Goal: Task Accomplishment & Management: Complete application form

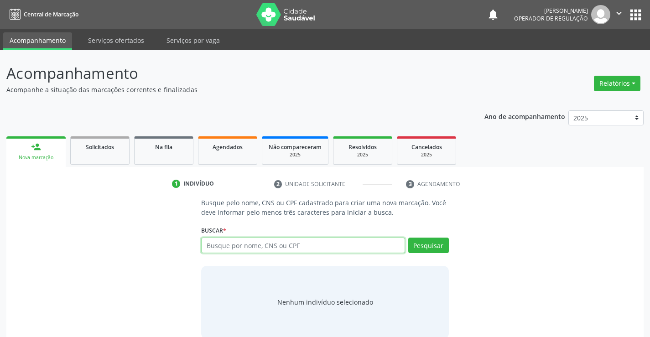
click at [233, 247] on input "text" at bounding box center [302, 244] width 203 height 15
type input "704500392811017"
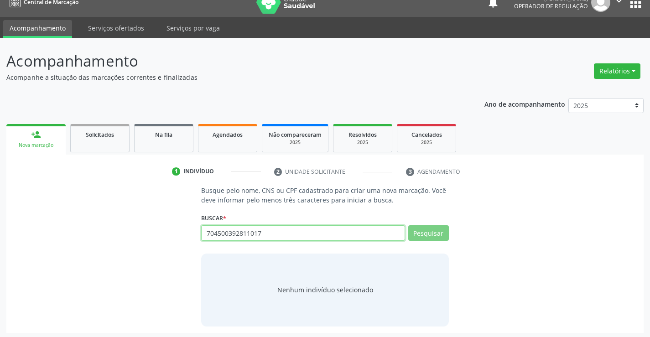
scroll to position [15, 0]
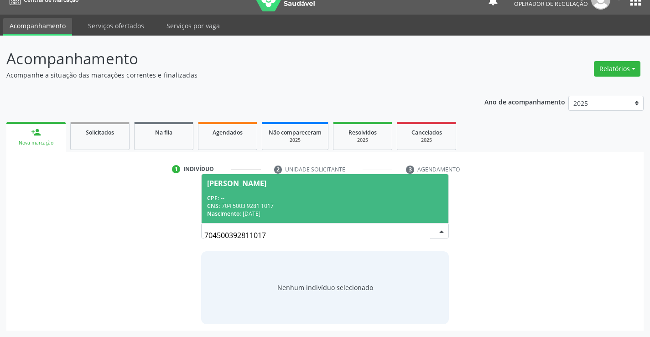
click at [264, 198] on div "CPF: --" at bounding box center [324, 198] width 235 height 8
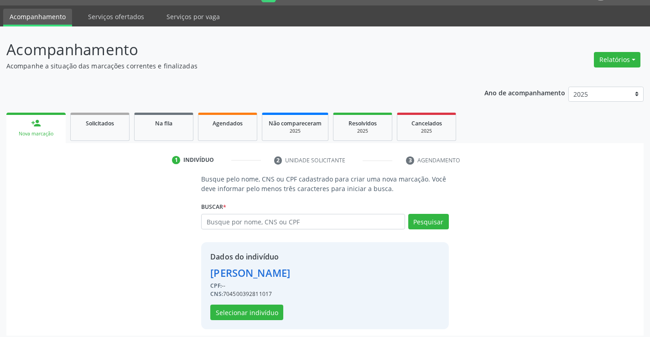
scroll to position [29, 0]
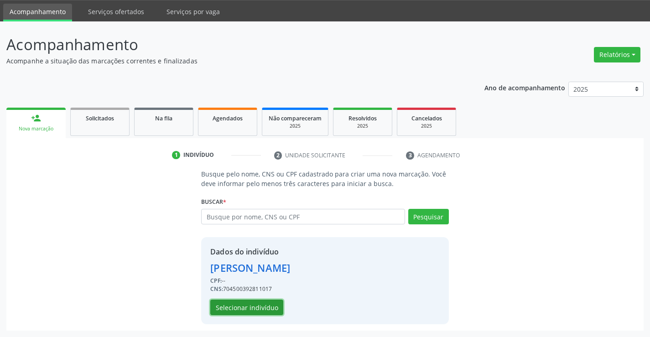
click at [253, 300] on button "Selecionar indivíduo" at bounding box center [246, 306] width 73 height 15
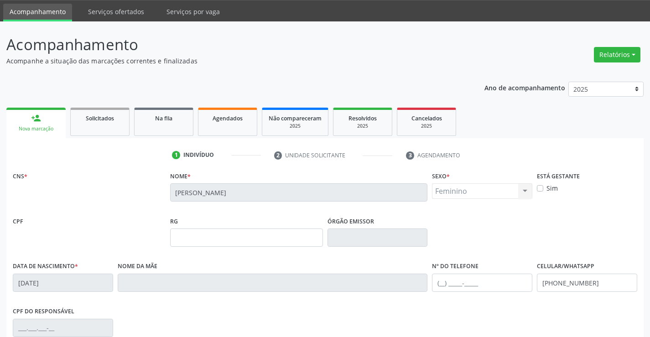
click at [258, 307] on div "CPF do responsável" at bounding box center [324, 326] width 629 height 45
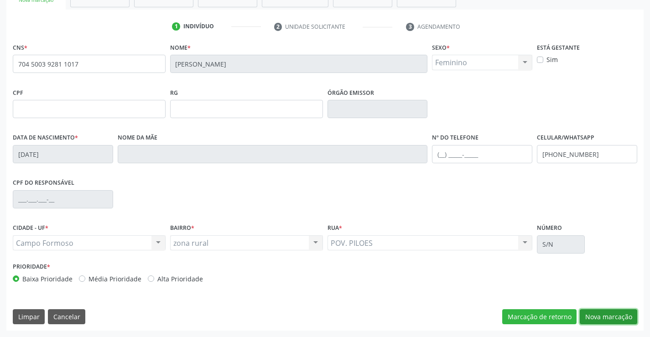
click at [612, 317] on button "Nova marcação" at bounding box center [607, 316] width 57 height 15
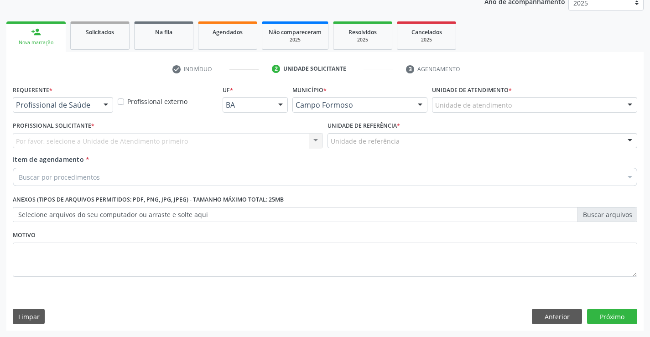
scroll to position [115, 0]
click at [100, 98] on div at bounding box center [106, 105] width 14 height 15
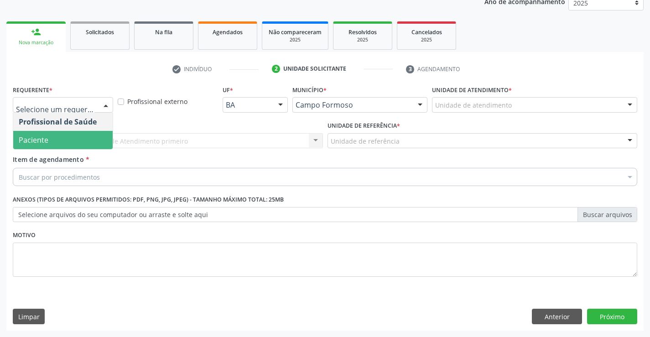
click at [62, 139] on span "Paciente" at bounding box center [62, 140] width 99 height 18
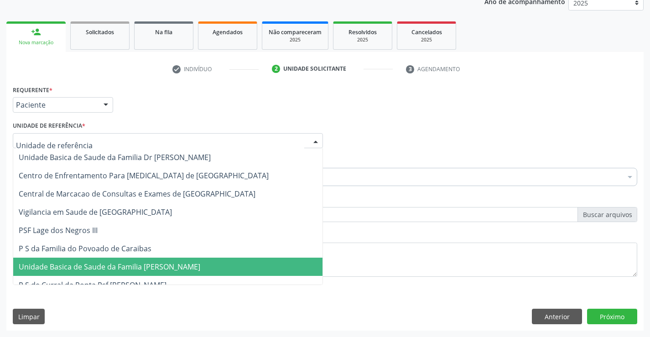
click at [103, 265] on span "Unidade Basica de Saude da Familia [PERSON_NAME]" at bounding box center [109, 267] width 181 height 10
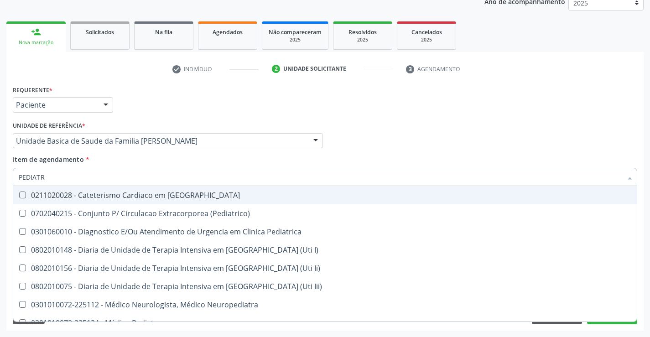
type input "PEDIATRA"
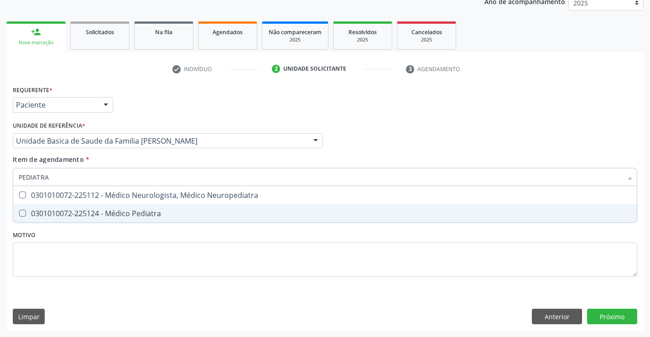
click at [86, 215] on div "0301010072-225124 - Médico Pediatra" at bounding box center [325, 213] width 612 height 7
checkbox Pediatra "true"
click at [617, 317] on div "Requerente * Paciente Profissional de Saúde Paciente Nenhum resultado encontrad…" at bounding box center [324, 207] width 637 height 248
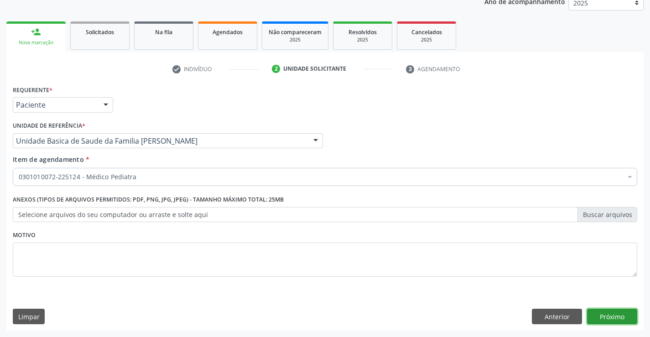
click at [617, 317] on button "Próximo" at bounding box center [612, 316] width 50 height 15
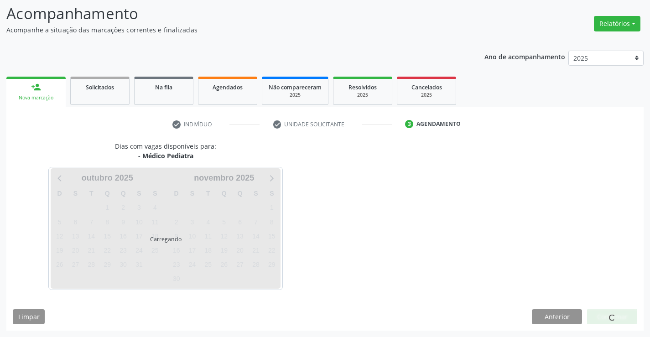
scroll to position [60, 0]
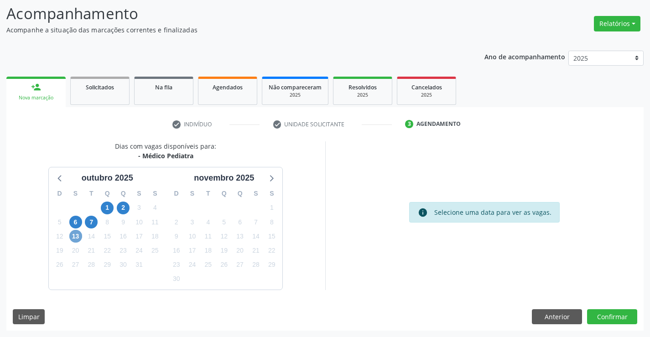
click at [74, 238] on span "13" at bounding box center [75, 236] width 13 height 13
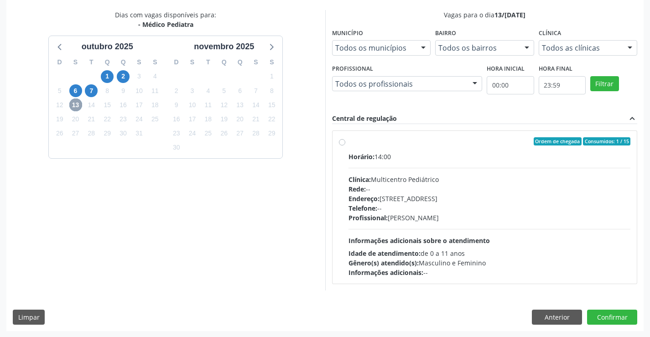
scroll to position [191, 0]
click at [613, 320] on button "Confirmar" at bounding box center [612, 316] width 50 height 15
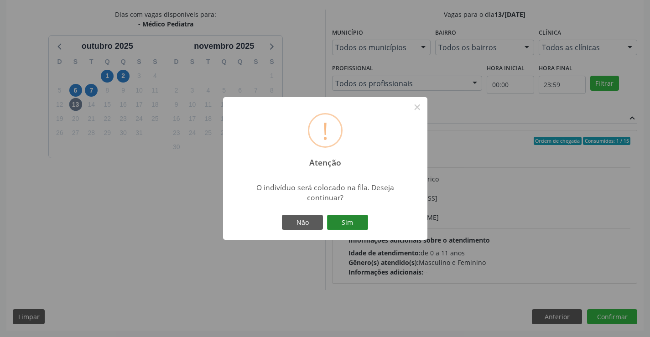
click at [356, 222] on button "Sim" at bounding box center [347, 222] width 41 height 15
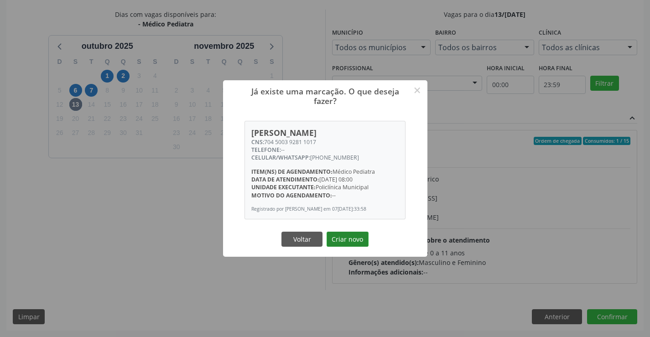
click at [355, 244] on button "Criar novo" at bounding box center [347, 239] width 42 height 15
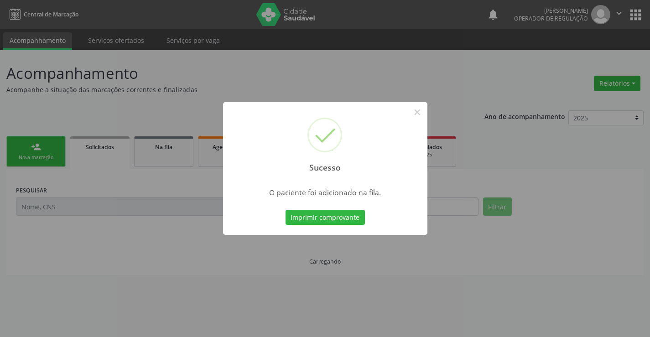
scroll to position [0, 0]
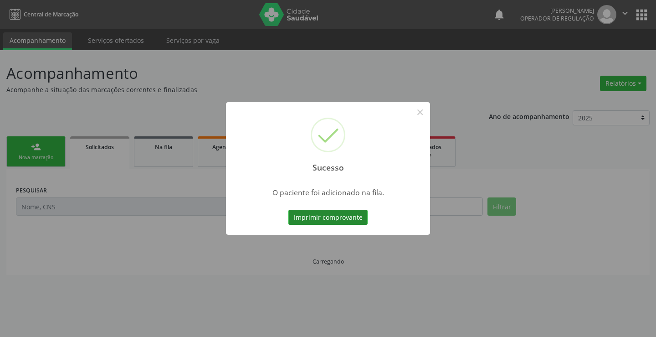
click at [339, 222] on button "Imprimir comprovante" at bounding box center [328, 217] width 79 height 15
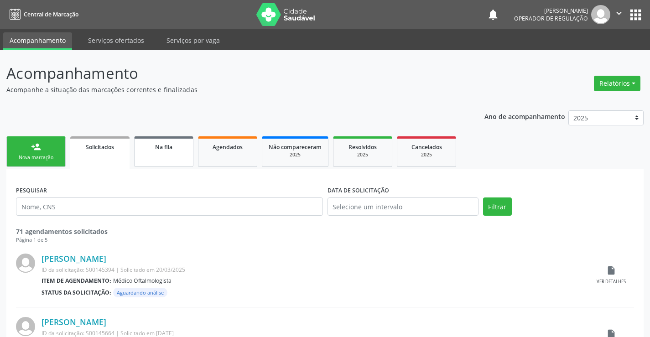
click at [159, 148] on span "Na fila" at bounding box center [163, 147] width 17 height 8
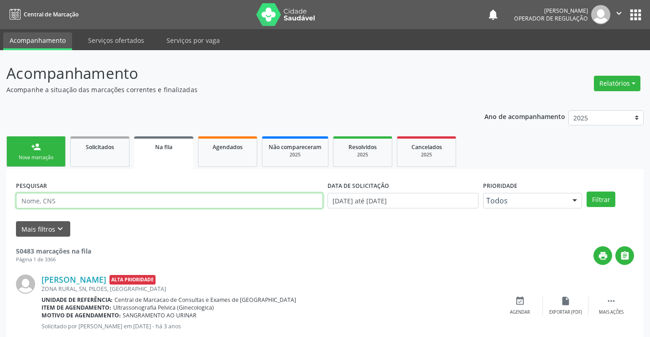
click at [110, 201] on input "text" at bounding box center [169, 200] width 307 height 15
type input "704500392811017"
click at [586, 191] on button "Filtrar" at bounding box center [600, 198] width 29 height 15
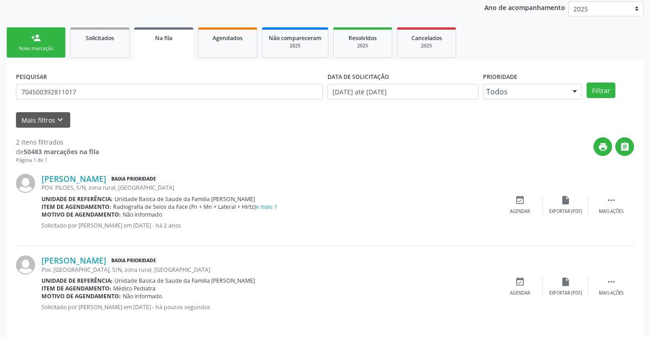
scroll to position [115, 0]
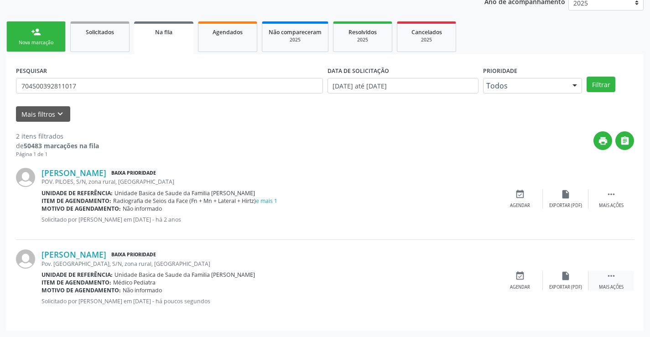
click at [618, 273] on div " Mais ações" at bounding box center [611, 281] width 46 height 20
click at [564, 275] on icon "edit" at bounding box center [565, 276] width 10 height 10
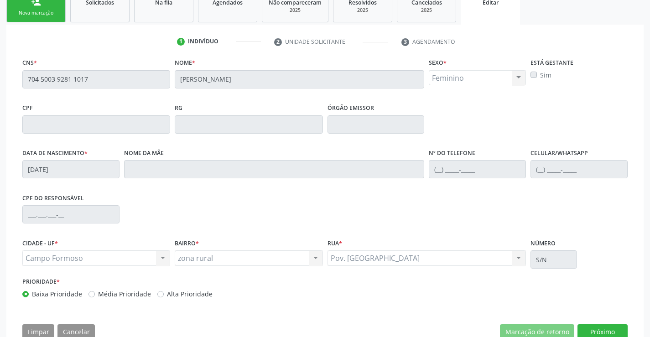
scroll to position [170, 0]
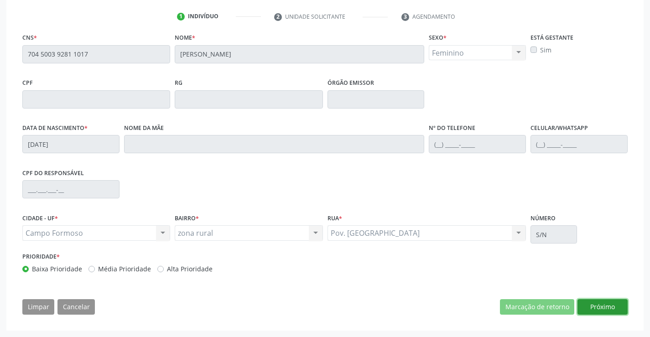
click at [602, 304] on button "Próximo" at bounding box center [602, 306] width 50 height 15
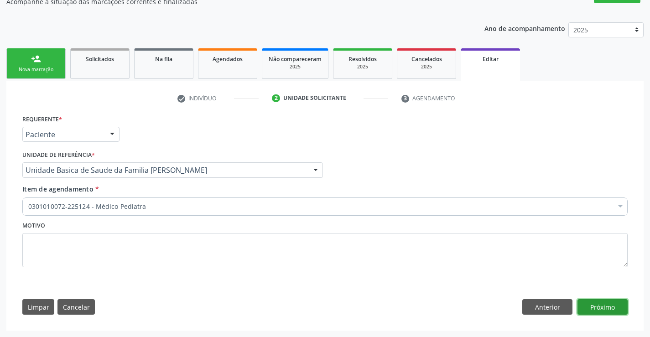
click at [607, 306] on button "Próximo" at bounding box center [602, 306] width 50 height 15
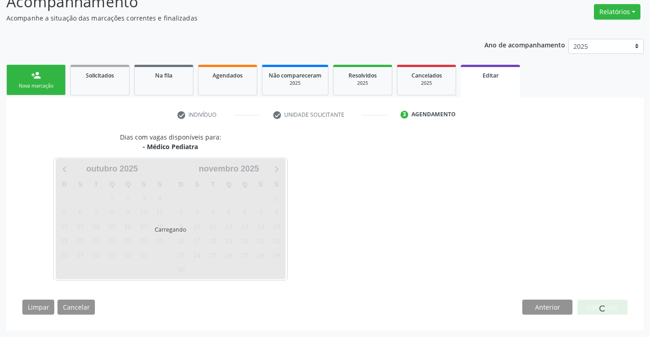
scroll to position [72, 0]
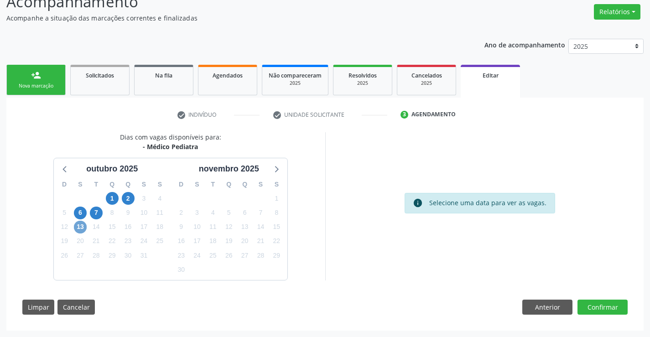
click at [82, 228] on span "13" at bounding box center [80, 227] width 13 height 13
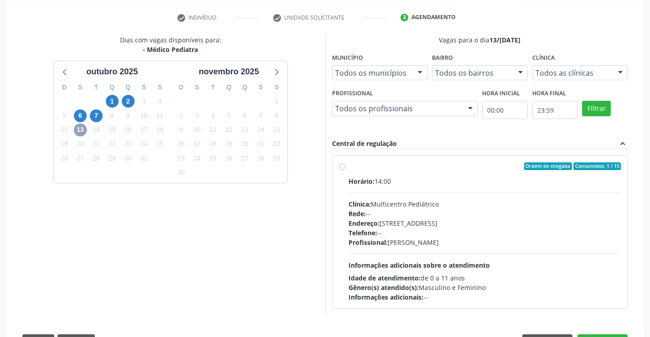
scroll to position [204, 0]
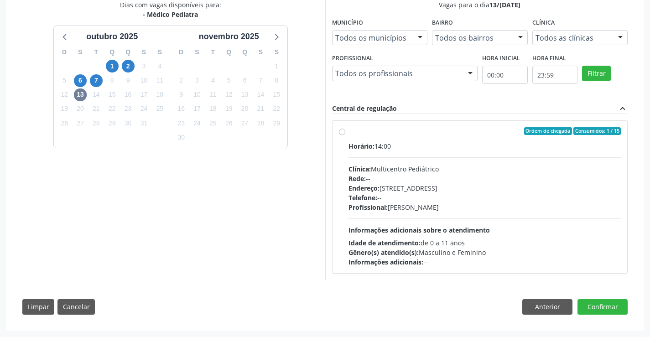
click at [471, 199] on div "Telefone: --" at bounding box center [484, 198] width 273 height 10
click at [345, 135] on input "Ordem de chegada Consumidos: 1 / 15 Horário: 14:00 Clínica: Multicentro Pediátr…" at bounding box center [342, 131] width 6 height 8
radio input "true"
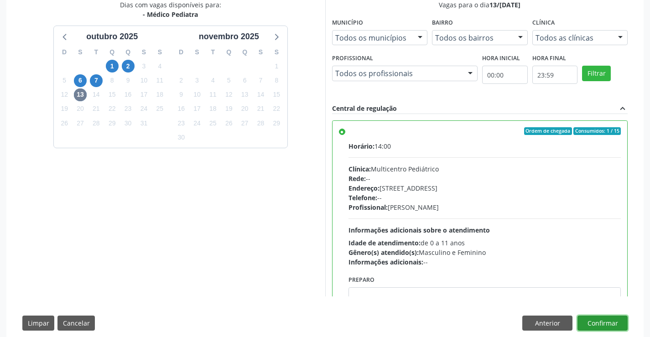
click at [605, 322] on button "Confirmar" at bounding box center [602, 322] width 50 height 15
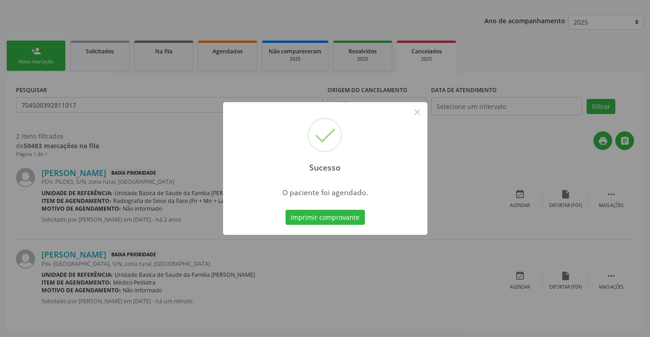
scroll to position [0, 0]
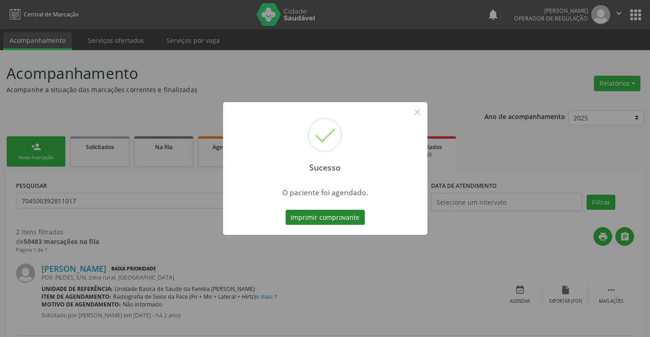
click at [324, 210] on button "Imprimir comprovante" at bounding box center [324, 217] width 79 height 15
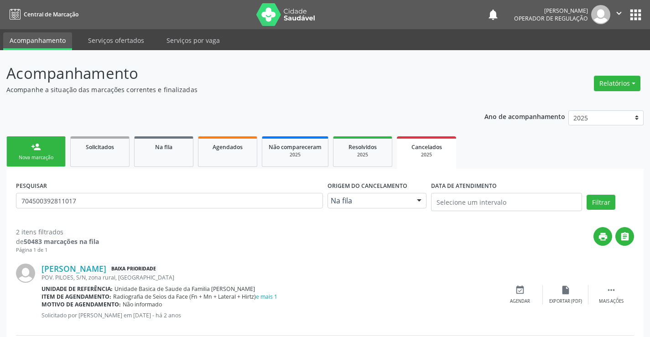
click at [52, 154] on div "Nova marcação" at bounding box center [36, 157] width 46 height 7
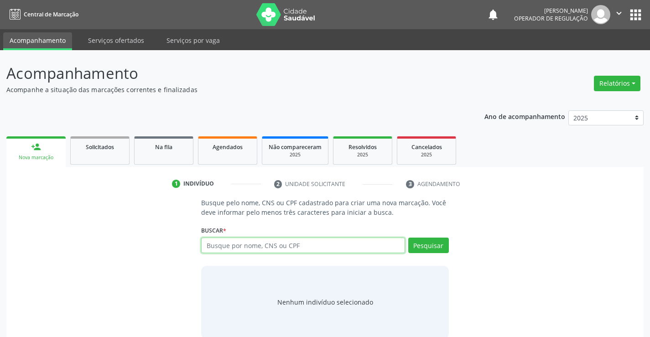
click at [229, 248] on input "text" at bounding box center [302, 244] width 203 height 15
type input "708802730167210"
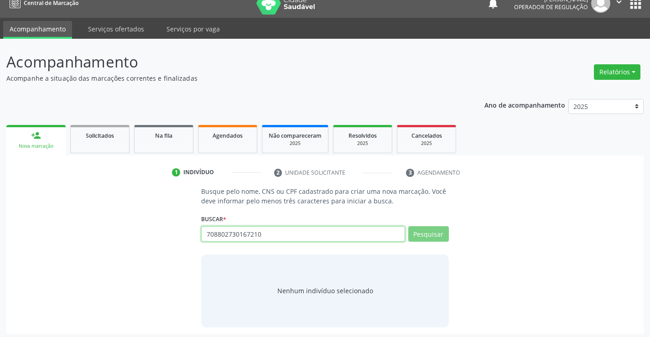
scroll to position [15, 0]
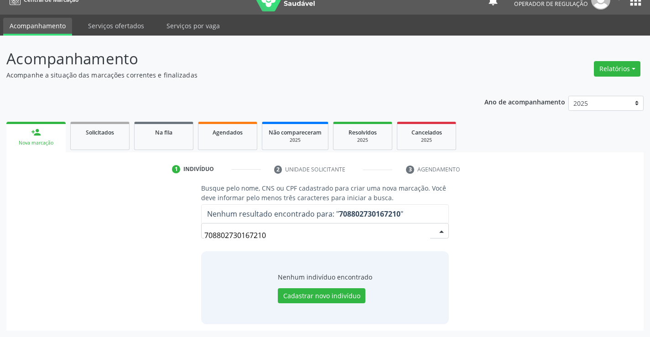
drag, startPoint x: 274, startPoint y: 233, endPoint x: 162, endPoint y: 246, distance: 113.3
click at [162, 246] on div "Busque pelo nome, CNS ou CPF cadastrado para criar uma nova marcação. Você deve…" at bounding box center [325, 253] width 624 height 140
click at [322, 295] on button "Cadastrar novo indivíduo" at bounding box center [322, 295] width 88 height 15
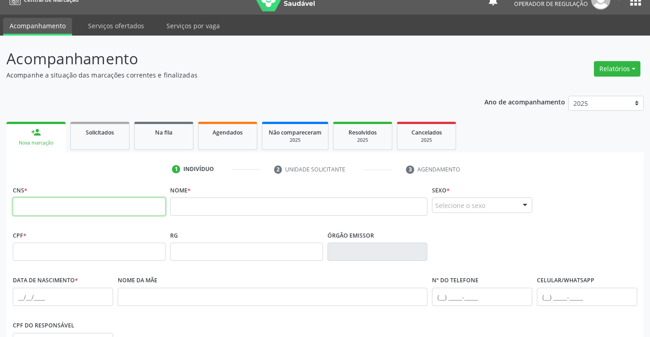
click at [101, 205] on input "text" at bounding box center [89, 206] width 153 height 18
type input "708 8027 3016 7210"
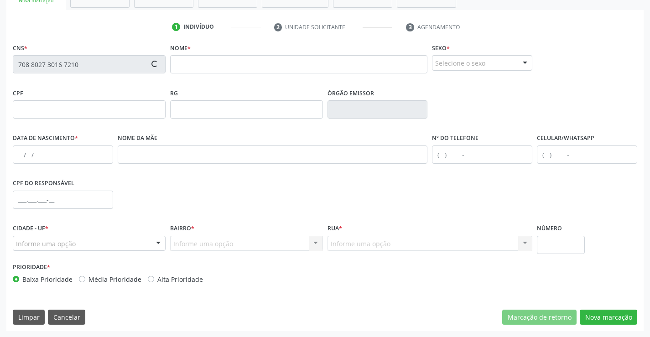
scroll to position [157, 0]
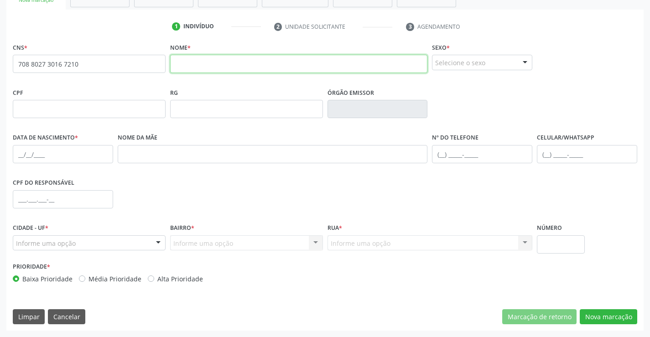
click at [216, 57] on input "text" at bounding box center [299, 64] width 258 height 18
type input "[PERSON_NAME]"
click at [516, 58] on div "Selecione o sexo Masculino Feminino Nenhum resultado encontrado para: " " Não h…" at bounding box center [482, 62] width 100 height 15
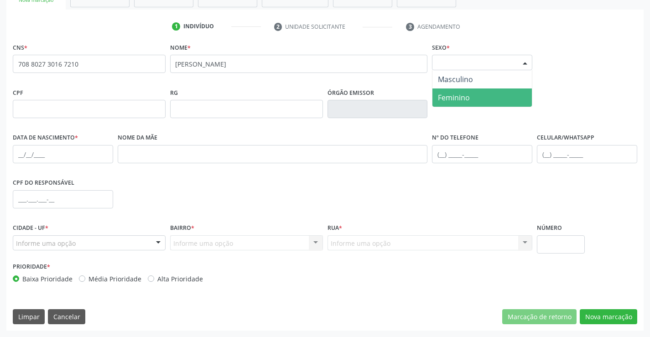
click at [462, 97] on span "Feminino" at bounding box center [454, 98] width 32 height 10
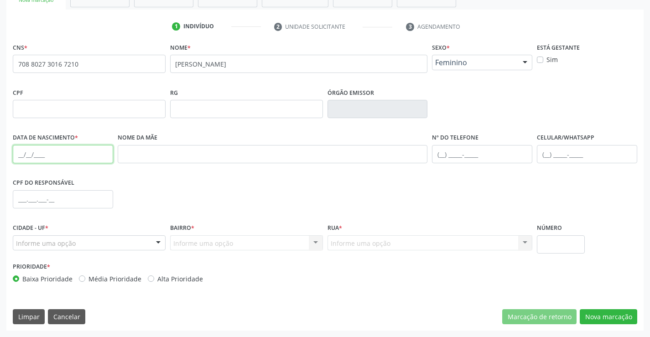
click at [77, 160] on input "text" at bounding box center [63, 154] width 100 height 18
type input "11/[DATE]"
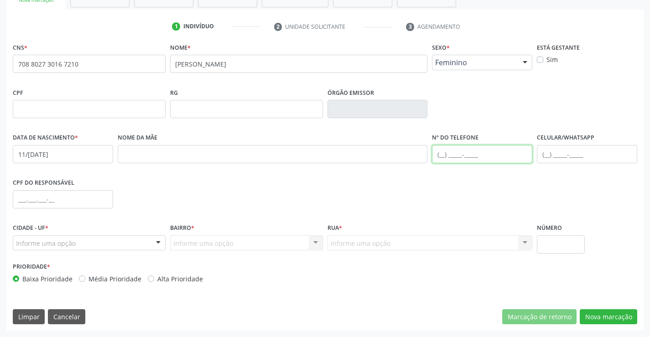
click at [462, 155] on input "text" at bounding box center [482, 154] width 100 height 18
type input "[PHONE_NUMBER]"
click at [150, 246] on div "Informe uma opção Campo Formoso - BA Nenhum resultado encontrado para: " " Nenh…" at bounding box center [89, 242] width 153 height 15
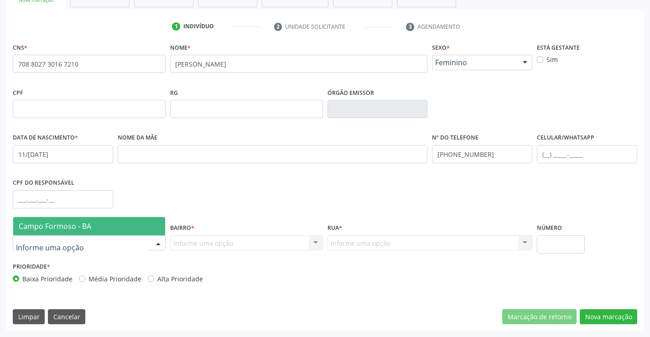
click at [112, 233] on span "Campo Formoso - BA" at bounding box center [89, 226] width 152 height 18
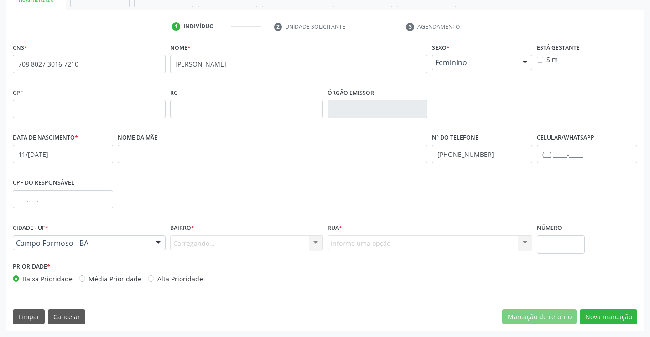
click at [256, 246] on div "Carregando... Nenhum resultado encontrado para: " " Nenhuma opção encontrada. D…" at bounding box center [246, 242] width 153 height 15
click at [309, 248] on div at bounding box center [316, 243] width 14 height 15
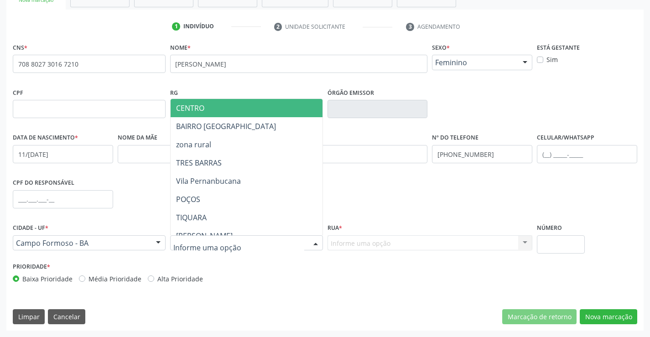
click at [205, 95] on div "RG" at bounding box center [246, 102] width 153 height 32
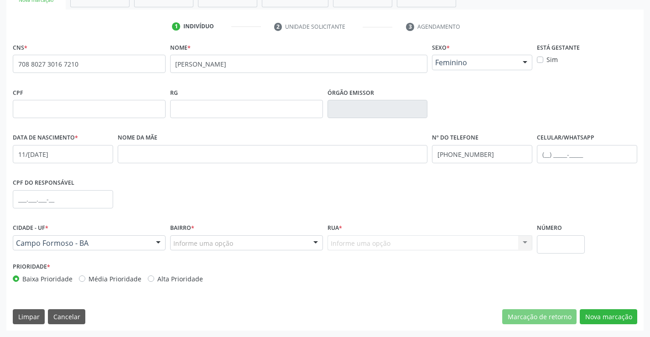
click at [307, 247] on div "Informe uma opção" at bounding box center [246, 242] width 153 height 15
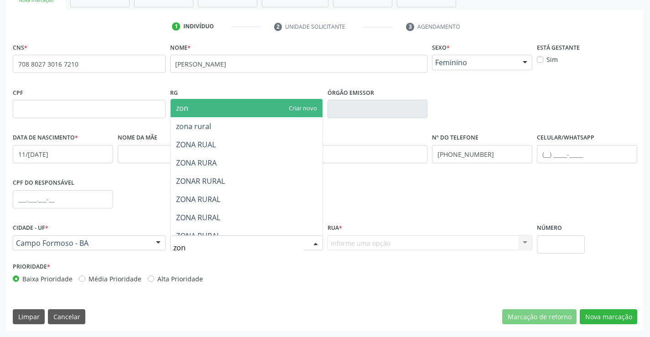
type input "zona"
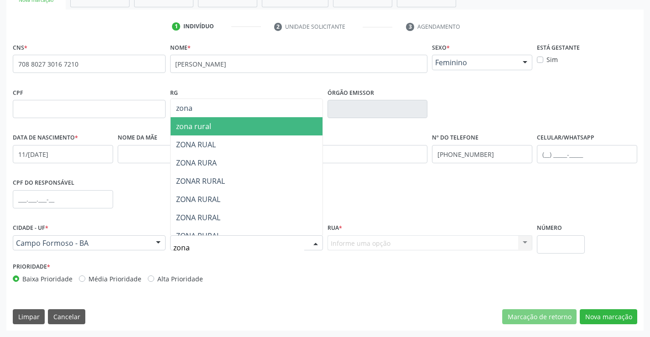
click at [201, 127] on span "zona rural" at bounding box center [193, 126] width 35 height 10
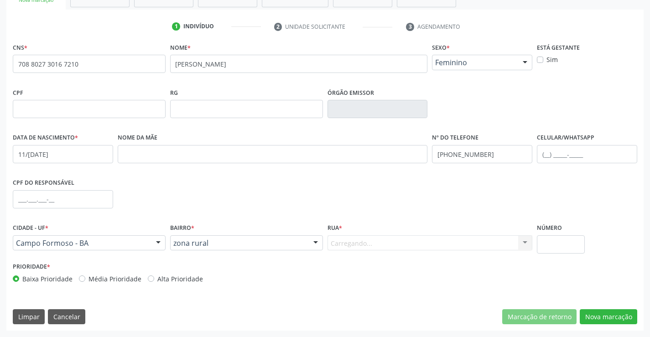
click at [361, 241] on div "Carregando... Nenhum resultado encontrado para: " " Nenhuma opção encontrada. D…" at bounding box center [429, 242] width 205 height 15
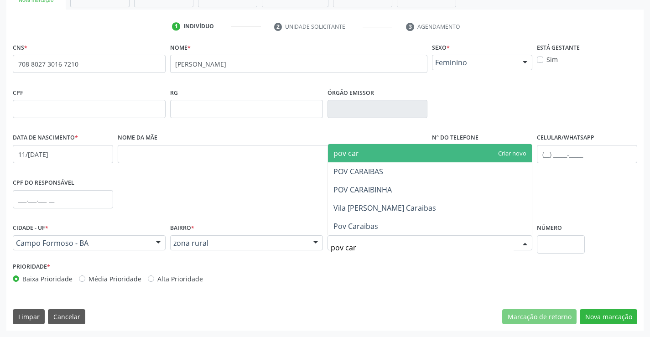
type input "pov cara"
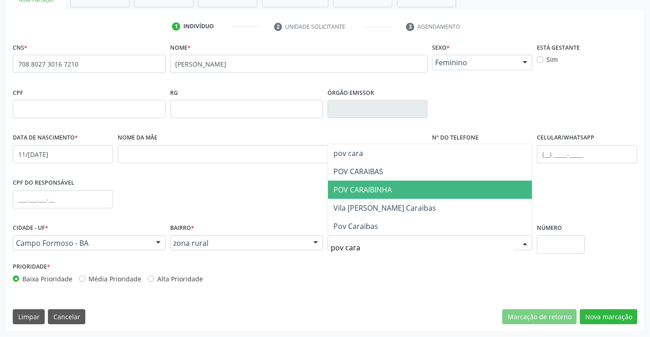
click at [391, 194] on span "POV CARAIBINHA" at bounding box center [362, 190] width 58 height 10
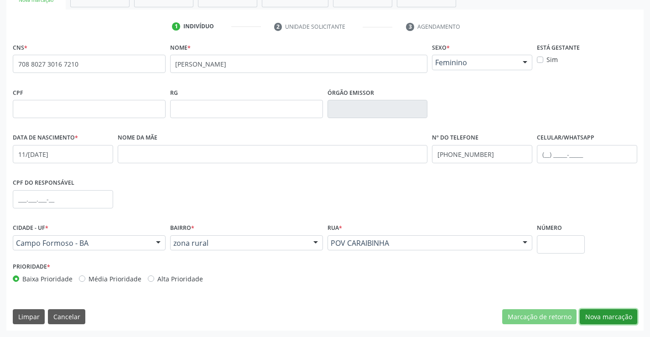
click at [614, 321] on button "Nova marcação" at bounding box center [607, 316] width 57 height 15
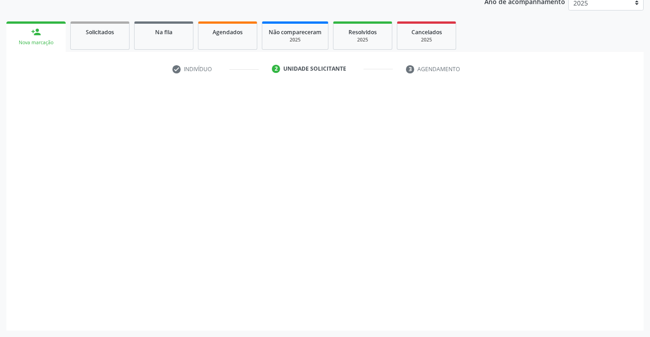
scroll to position [115, 0]
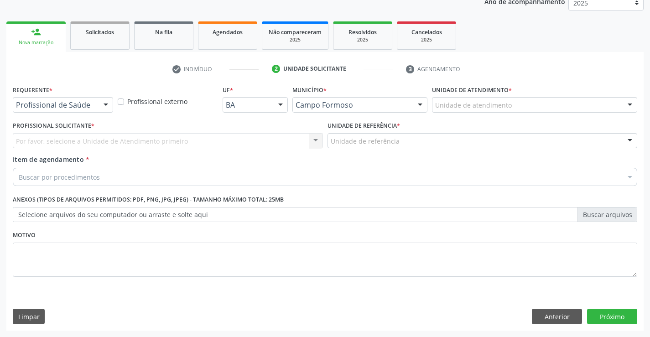
click at [96, 104] on div "Profissional de Saúde Profissional de Saúde Paciente Nenhum resultado encontrad…" at bounding box center [63, 104] width 100 height 15
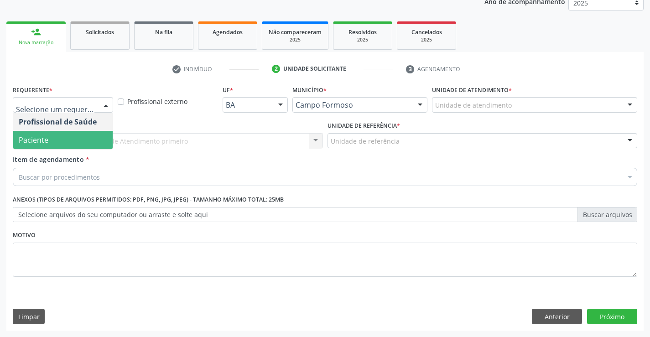
click at [45, 139] on span "Paciente" at bounding box center [34, 140] width 30 height 10
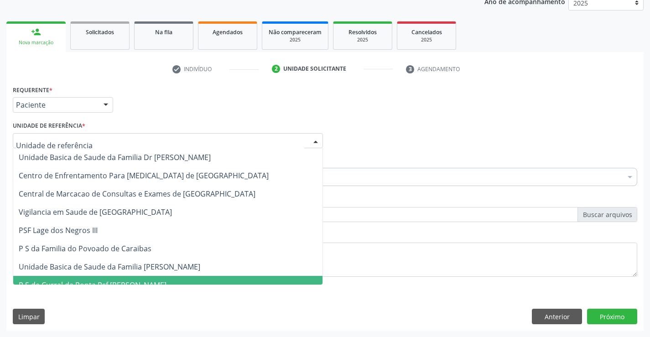
click at [87, 283] on span "P S de Curral da Ponta Psf [PERSON_NAME]" at bounding box center [93, 285] width 148 height 10
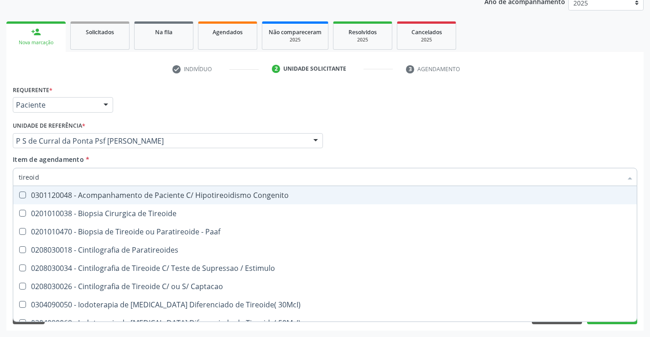
type input "tireoide"
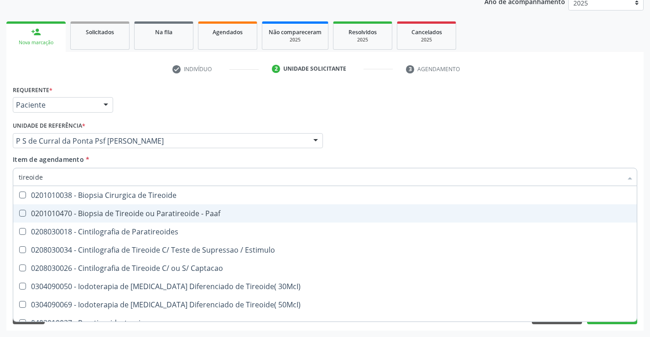
scroll to position [175, 0]
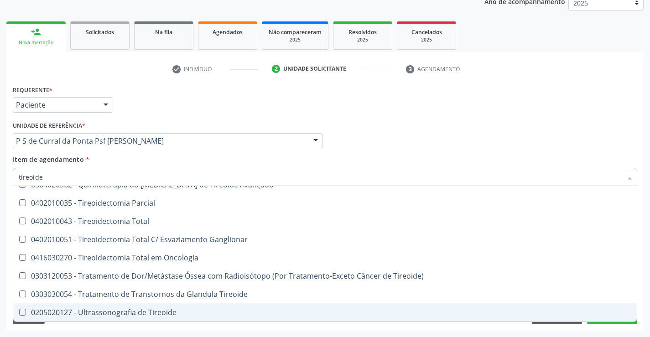
click at [143, 311] on div "0205020127 - Ultrassonografia de Tireoide" at bounding box center [325, 312] width 612 height 7
checkbox Tireoide "true"
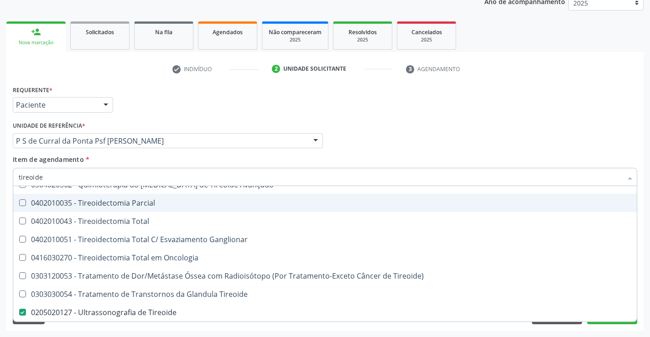
drag, startPoint x: 435, startPoint y: 119, endPoint x: 542, endPoint y: 332, distance: 238.1
click at [435, 121] on div "Profissional Solicitante Por favor, selecione a Unidade de Atendimento primeiro…" at bounding box center [324, 137] width 629 height 36
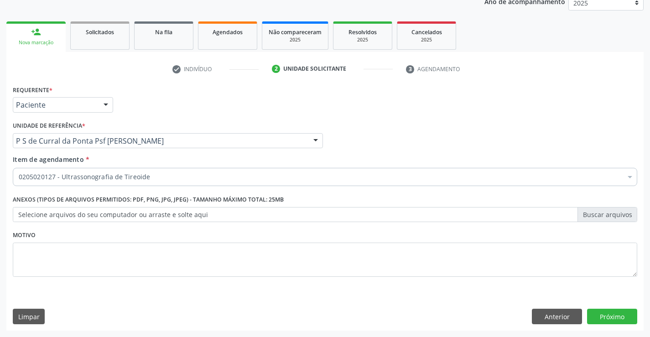
scroll to position [0, 0]
click at [605, 319] on button "Próximo" at bounding box center [612, 316] width 50 height 15
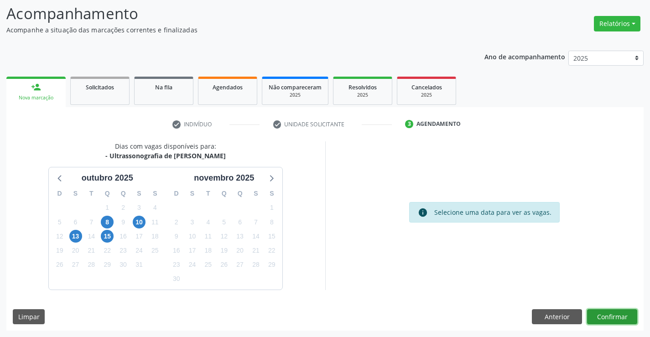
click at [610, 310] on button "Confirmar" at bounding box center [612, 316] width 50 height 15
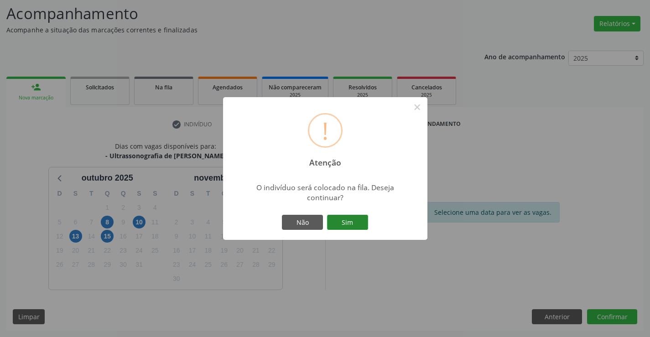
click at [349, 225] on button "Sim" at bounding box center [347, 222] width 41 height 15
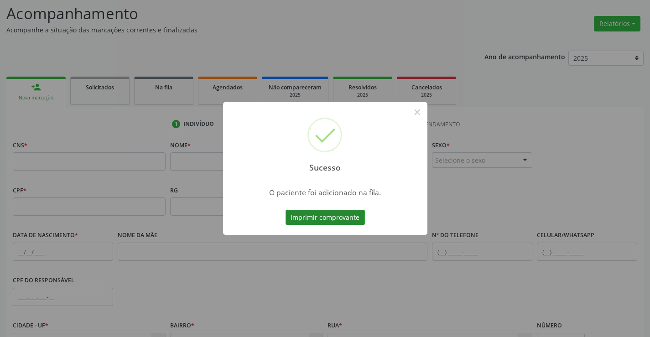
click at [351, 220] on button "Imprimir comprovante" at bounding box center [324, 217] width 79 height 15
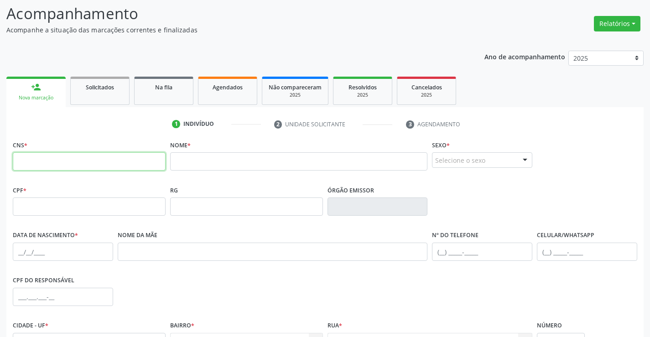
click at [57, 168] on input "text" at bounding box center [89, 161] width 153 height 18
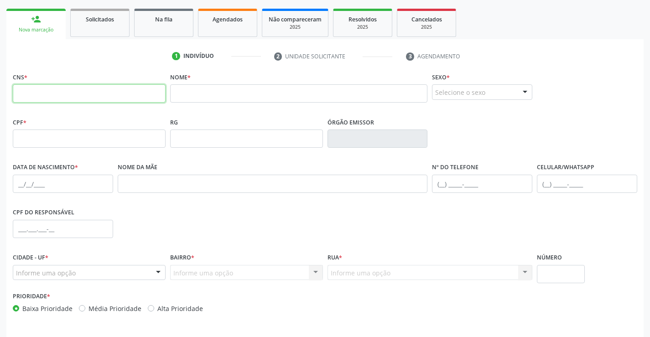
scroll to position [157, 0]
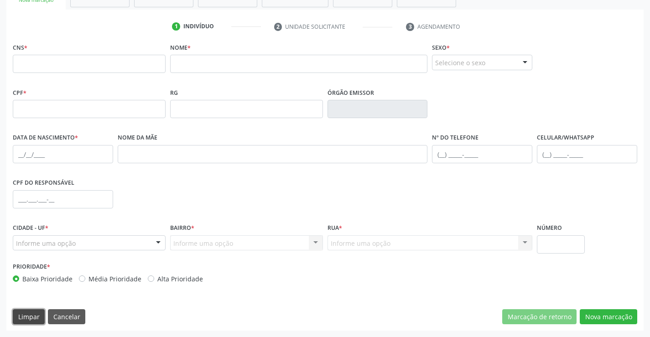
click at [26, 315] on button "Limpar" at bounding box center [29, 316] width 32 height 15
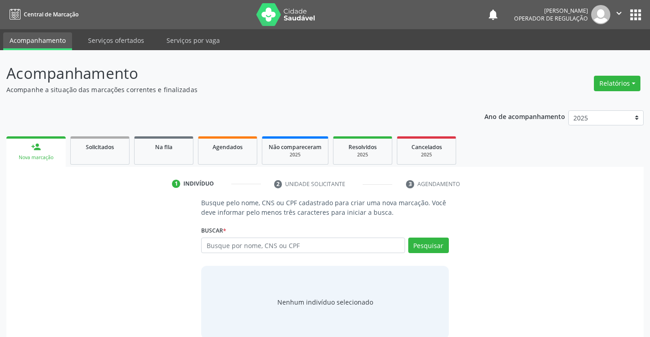
click at [244, 252] on input "text" at bounding box center [302, 244] width 203 height 15
type input "705003682266750"
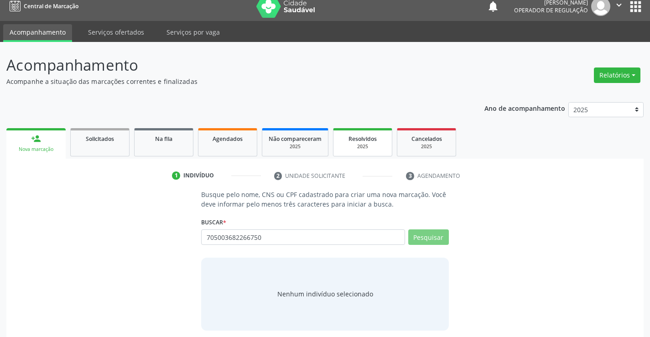
scroll to position [15, 0]
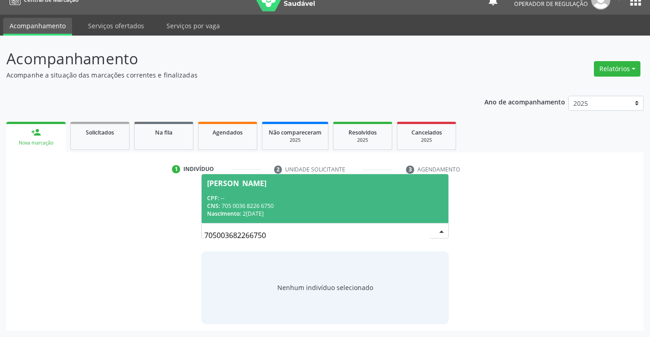
click at [278, 194] on div "CPF: --" at bounding box center [324, 198] width 235 height 8
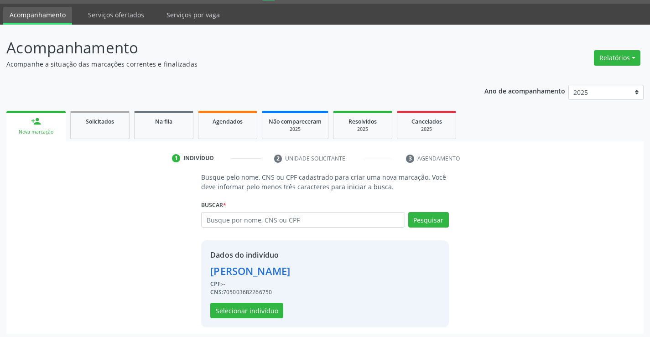
scroll to position [29, 0]
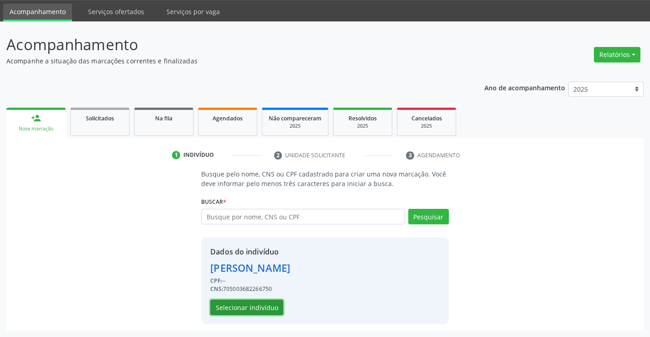
click at [241, 310] on button "Selecionar indivíduo" at bounding box center [246, 306] width 73 height 15
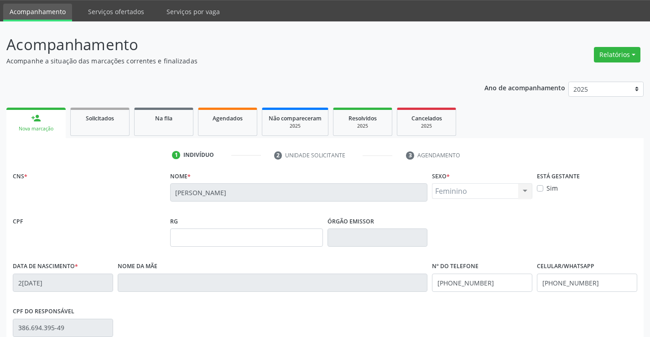
scroll to position [157, 0]
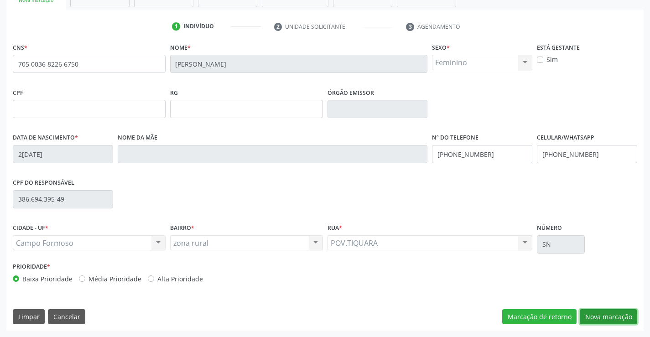
click at [614, 321] on button "Nova marcação" at bounding box center [607, 316] width 57 height 15
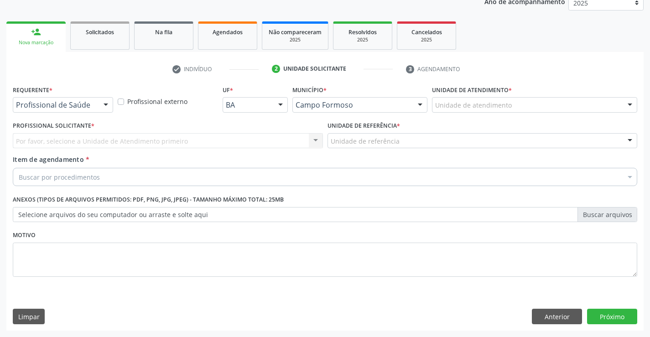
scroll to position [115, 0]
click at [95, 103] on div "Profissional de Saúde" at bounding box center [63, 104] width 100 height 15
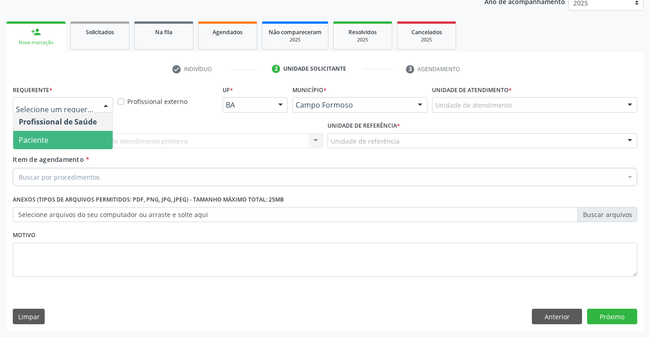
click at [61, 139] on span "Paciente" at bounding box center [62, 140] width 99 height 18
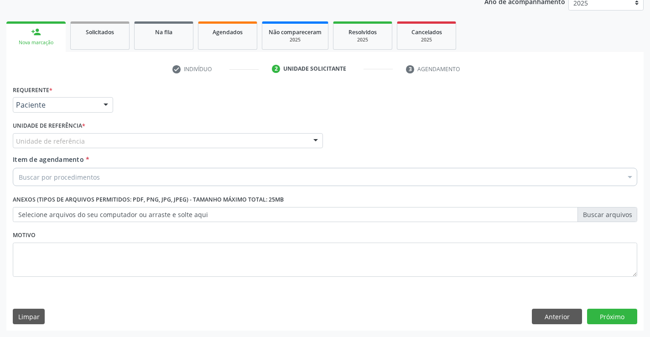
click at [120, 141] on div "Unidade de referência" at bounding box center [168, 140] width 310 height 15
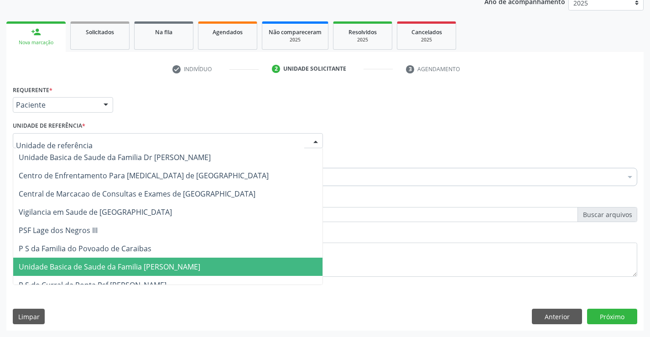
click at [124, 270] on span "Unidade Basica de Saude da Familia [PERSON_NAME]" at bounding box center [109, 267] width 181 height 10
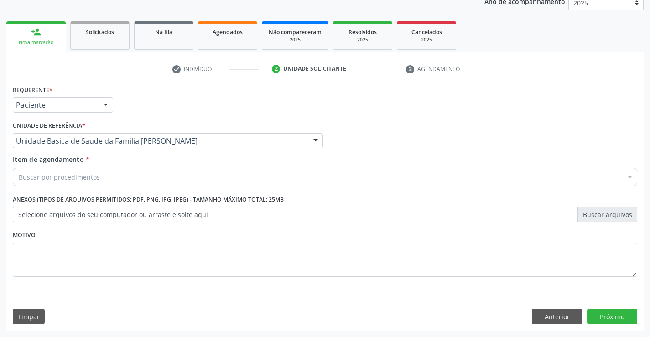
click at [123, 172] on div "Buscar por procedimentos" at bounding box center [325, 177] width 624 height 18
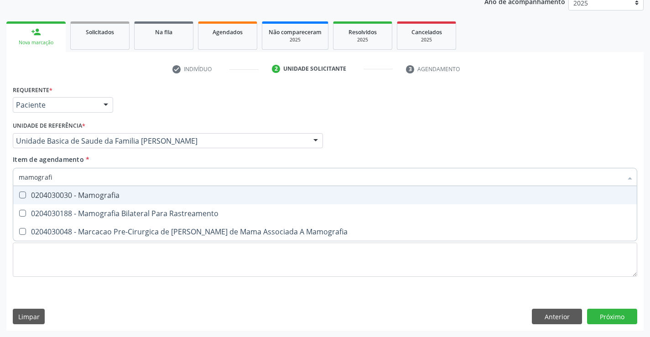
type input "mamografia"
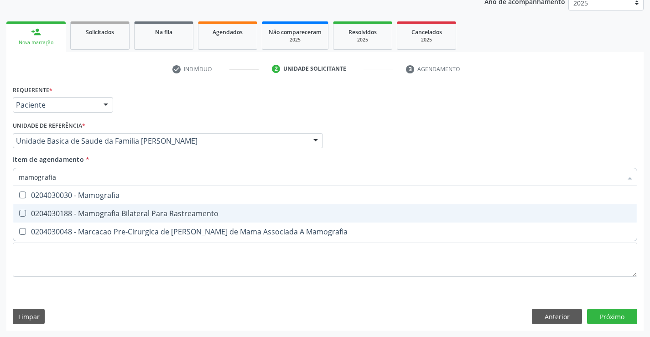
drag, startPoint x: 124, startPoint y: 217, endPoint x: 0, endPoint y: 165, distance: 135.0
click at [122, 218] on span "0204030188 - Mamografia Bilateral Para Rastreamento" at bounding box center [324, 213] width 623 height 18
checkbox Rastreamento "true"
click at [602, 314] on div "Requerente * Paciente Profissional de Saúde Paciente Nenhum resultado encontrad…" at bounding box center [324, 207] width 637 height 248
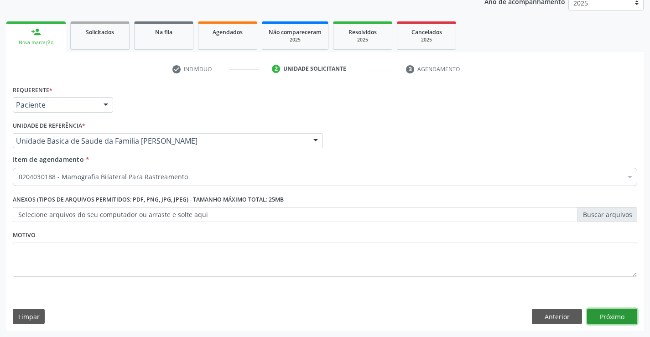
click at [602, 314] on button "Próximo" at bounding box center [612, 316] width 50 height 15
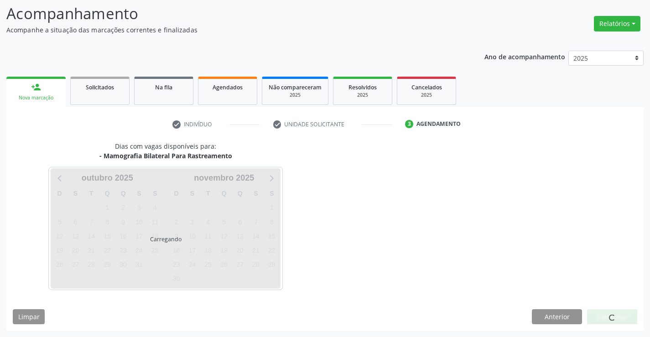
scroll to position [60, 0]
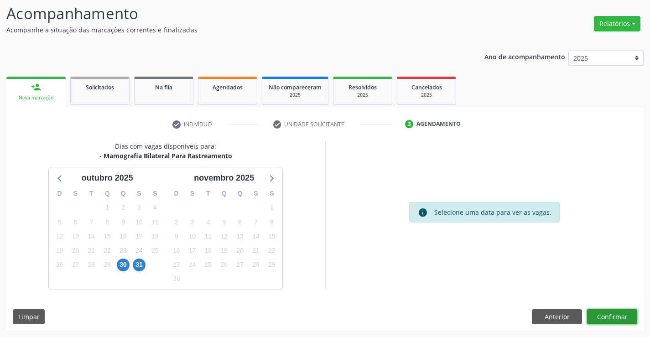
click at [614, 316] on button "Confirmar" at bounding box center [612, 316] width 50 height 15
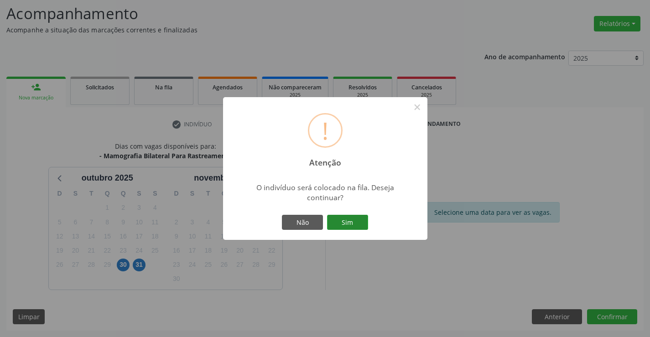
click at [356, 228] on button "Sim" at bounding box center [347, 222] width 41 height 15
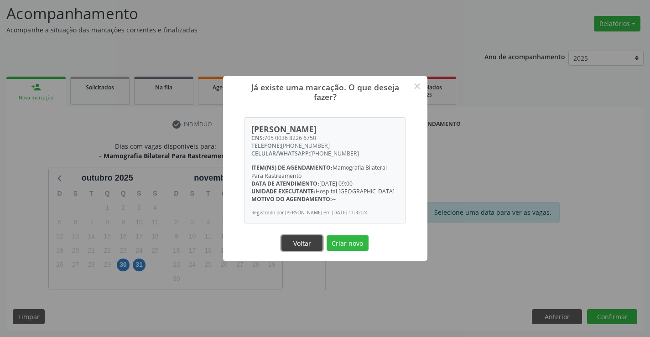
click at [296, 245] on button "Voltar" at bounding box center [301, 242] width 41 height 15
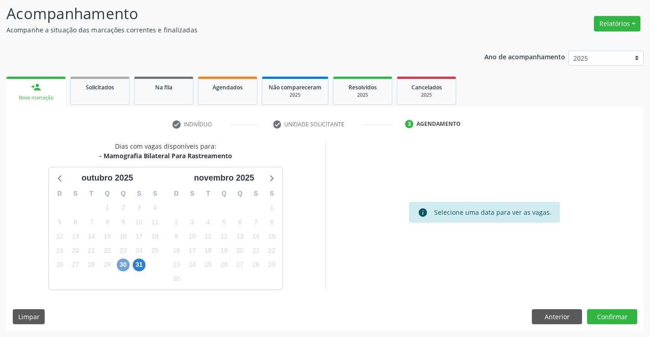
click at [129, 265] on span "30" at bounding box center [123, 264] width 13 height 13
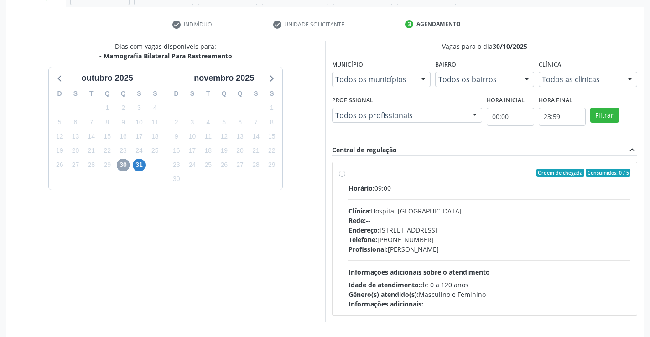
scroll to position [191, 0]
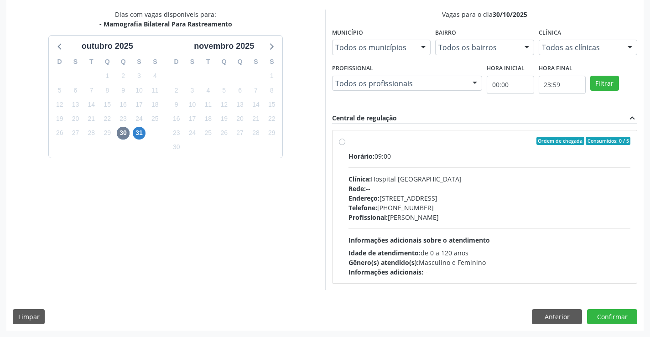
click at [516, 221] on div "Profissional: Joel da Rocha Almeida" at bounding box center [489, 217] width 282 height 10
click at [345, 145] on input "Ordem de chegada Consumidos: 0 / 5 Horário: 09:00 Clínica: Hospital Sao Francis…" at bounding box center [342, 141] width 6 height 8
radio input "true"
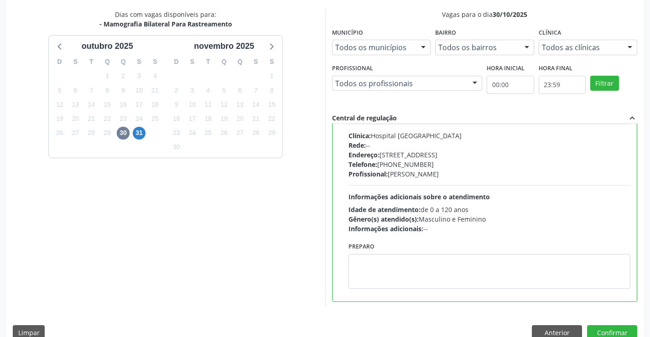
scroll to position [45, 0]
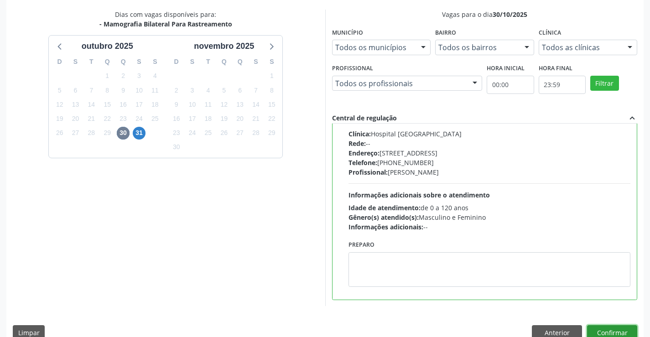
click at [609, 328] on button "Confirmar" at bounding box center [612, 332] width 50 height 15
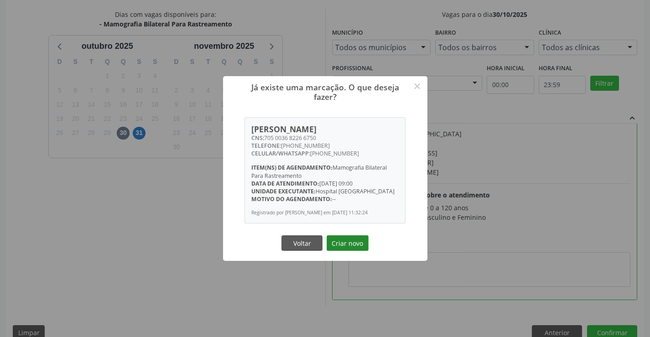
click at [353, 247] on button "Criar novo" at bounding box center [347, 242] width 42 height 15
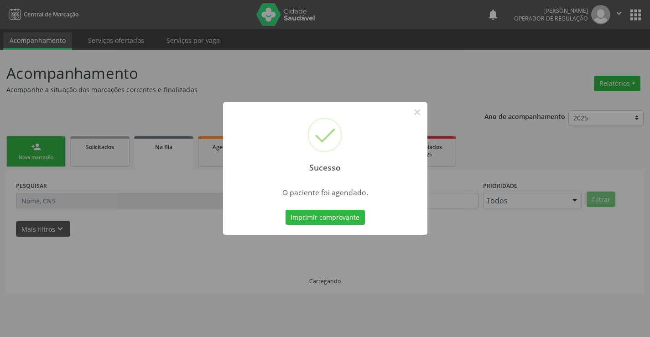
scroll to position [0, 0]
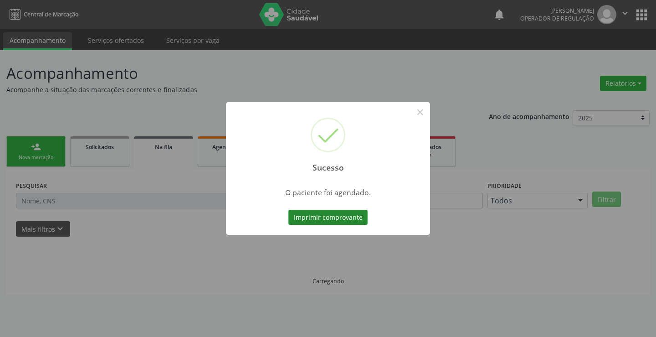
click at [327, 216] on button "Imprimir comprovante" at bounding box center [328, 217] width 79 height 15
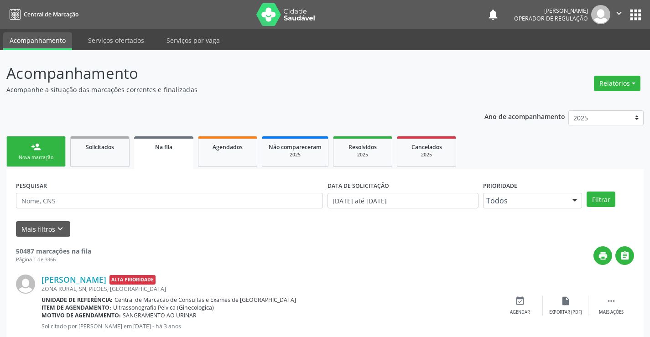
click at [33, 160] on div "Nova marcação" at bounding box center [36, 157] width 46 height 7
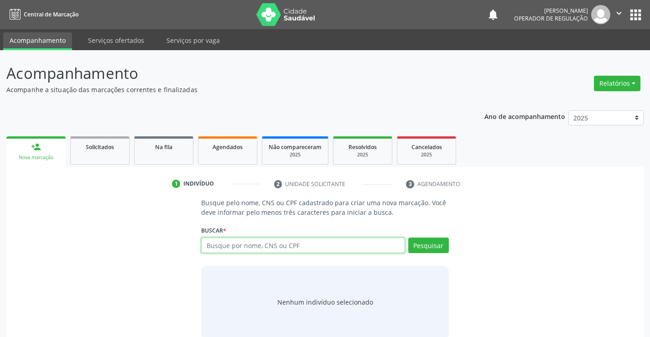
click at [228, 239] on input "text" at bounding box center [302, 244] width 203 height 15
type input "700707979011978"
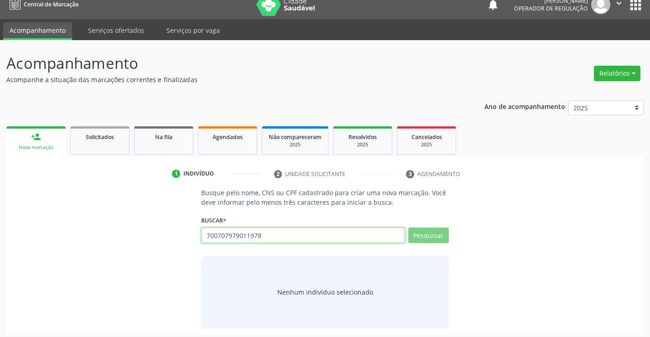
scroll to position [15, 0]
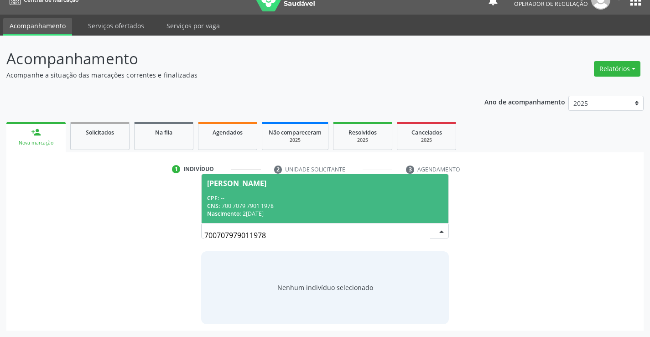
click at [300, 198] on div "CPF: --" at bounding box center [324, 198] width 235 height 8
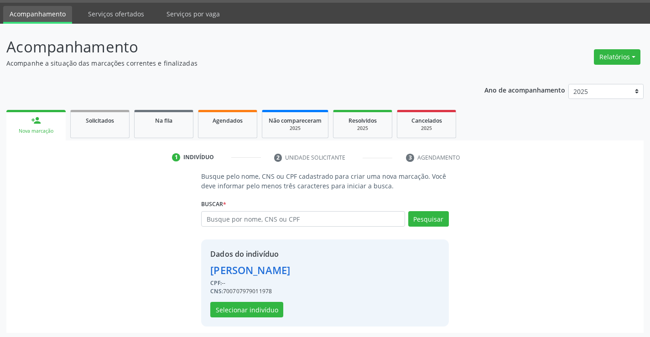
scroll to position [29, 0]
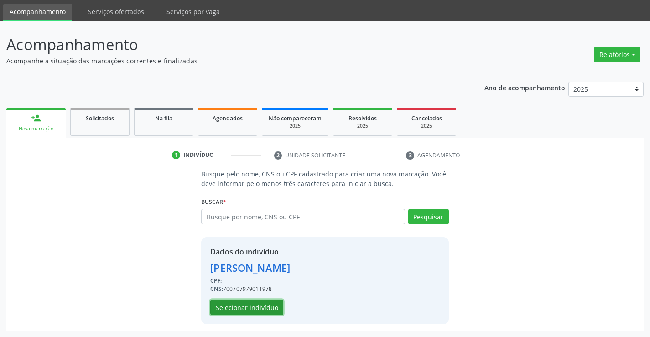
click at [276, 309] on button "Selecionar indivíduo" at bounding box center [246, 306] width 73 height 15
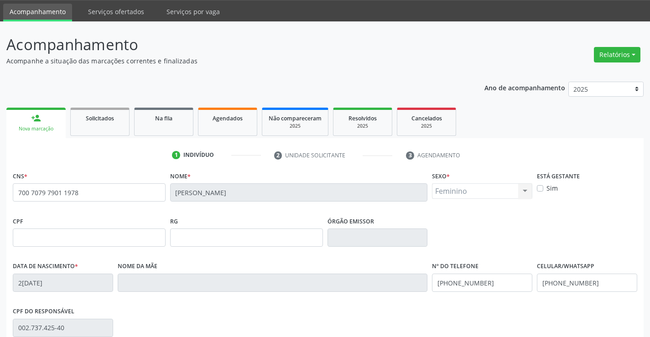
scroll to position [157, 0]
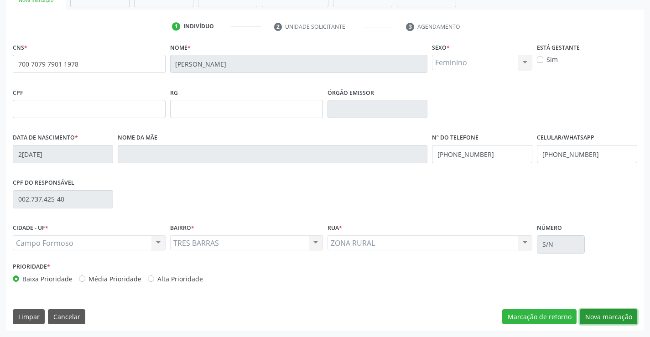
click at [617, 323] on button "Nova marcação" at bounding box center [607, 316] width 57 height 15
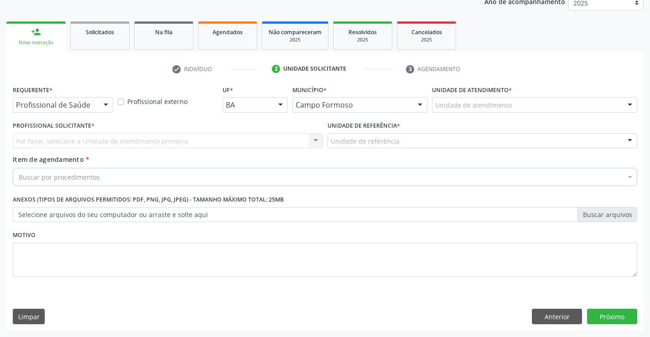
scroll to position [115, 0]
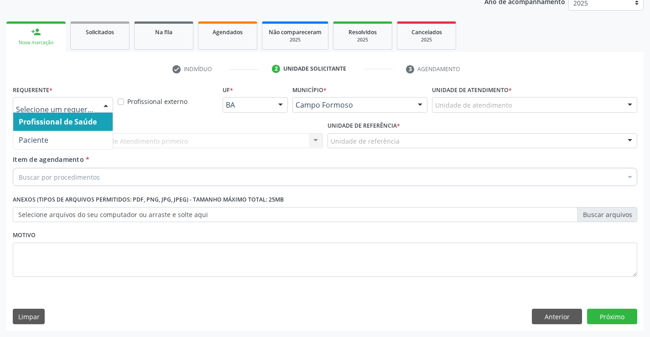
click at [99, 107] on div at bounding box center [106, 105] width 14 height 15
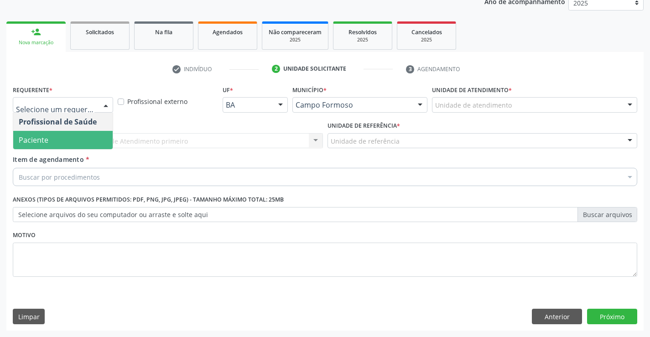
click at [44, 143] on span "Paciente" at bounding box center [34, 140] width 30 height 10
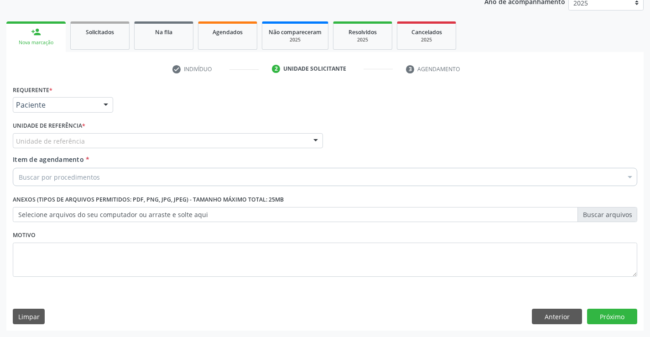
click at [105, 144] on div "Unidade de referência" at bounding box center [168, 140] width 310 height 15
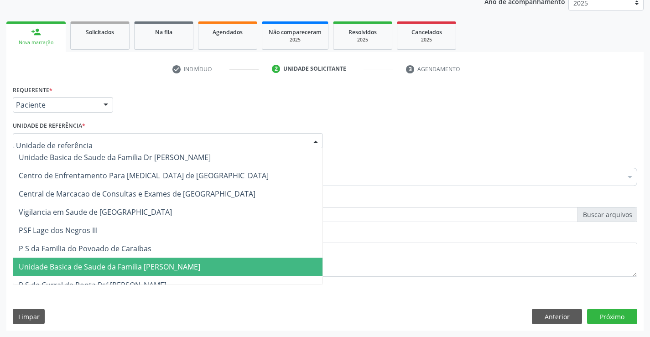
click at [127, 250] on span "P S da Familia do Povoado de Caraibas" at bounding box center [85, 248] width 133 height 10
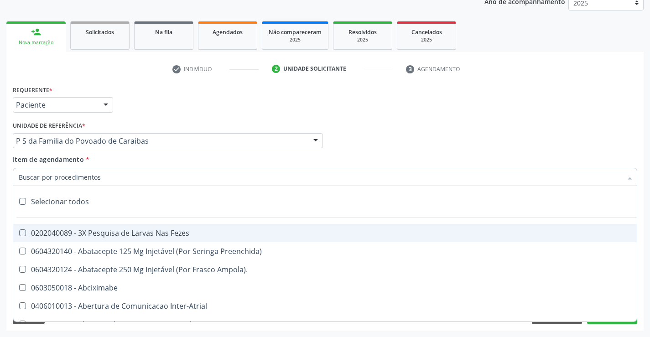
click at [139, 199] on div "Selecionar todos" at bounding box center [373, 201] width 721 height 18
click at [85, 175] on input "Item de agendamento *" at bounding box center [320, 177] width 603 height 18
checkbox input "true"
checkbox Fezes "true"
checkbox Preenchida\) "true"
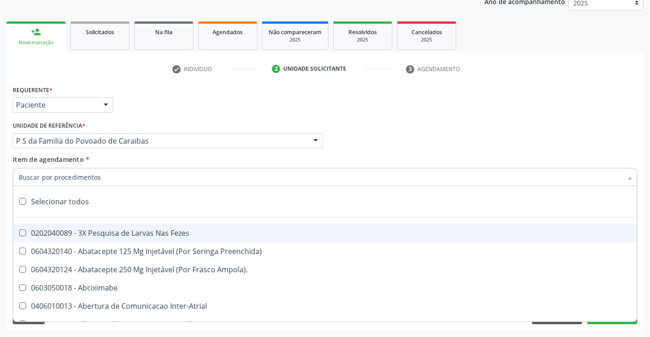
checkbox Ampola\)\ "true"
checkbox Abciximabe "true"
checkbox Inter-Atrial "true"
checkbox Valvar "true"
checkbox Adolescente\) "true"
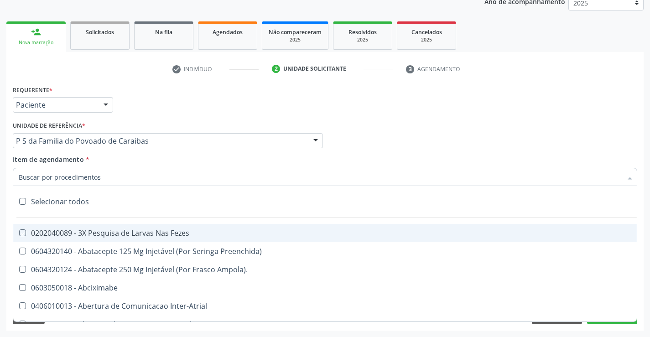
checkbox Valvar "true"
checkbox Adolescente\) "true"
checkbox Paciente\) "true"
checkbox Dente\) "true"
checkbox Comprimido\) "true"
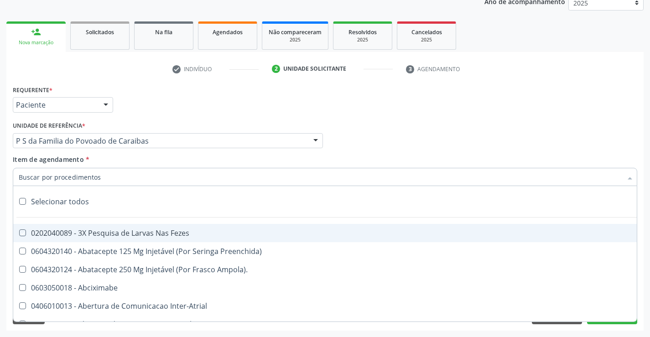
checkbox \(Dornic\) "true"
checkbox Derrames "true"
checkbox Capsula\) "true"
checkbox Psicossocial "true"
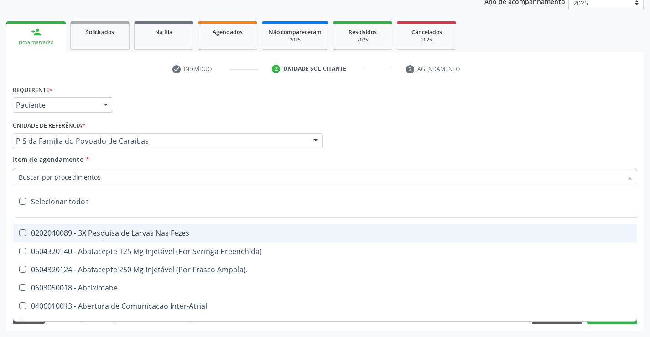
checkbox Psicossocial "true"
checkbox Risco "true"
checkbox Psicossocial "true"
checkbox Diálise "true"
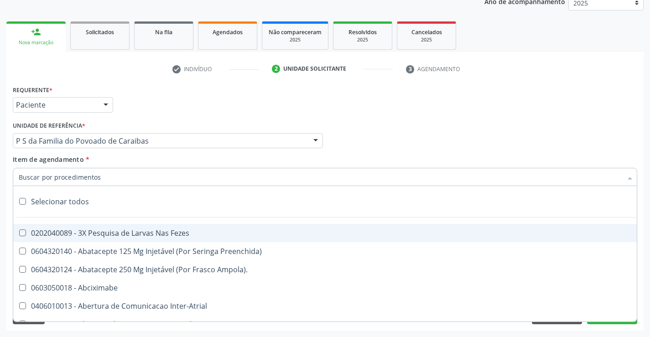
checkbox Diálise "true"
checkbox Reabilitacao "true"
checkbox \(Uai\)\ "true"
checkbox Rim "true"
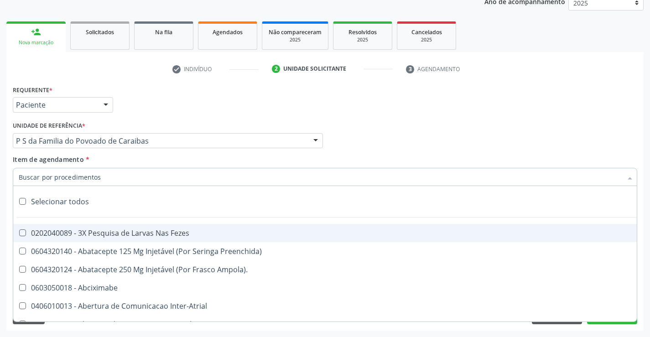
checkbox Fenilcetonuria "true"
checkbox Cistica "true"
checkbox Congenito "true"
checkbox Coclear "true"
checkbox Queimado "true"
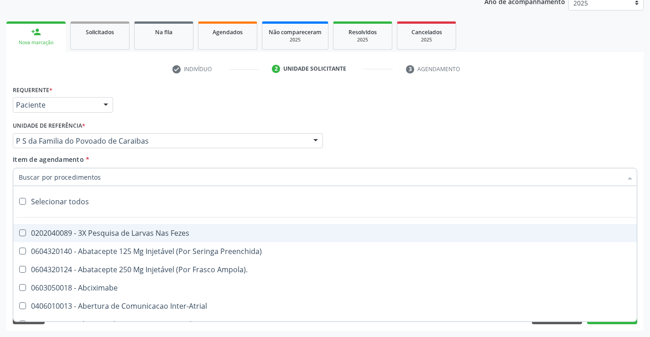
checkbox Bilateral "true"
checkbox Queimado "true"
checkbox Trabalho "true"
checkbox Multiprofissional "true"
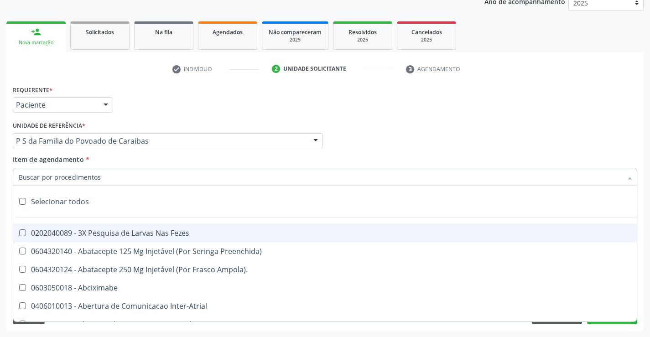
checkbox Cornea "true"
checkbox Pancreas "true"
checkbox Multiprofissional "true"
checkbox Hemoglobinopatias "true"
checkbox Coclear "true"
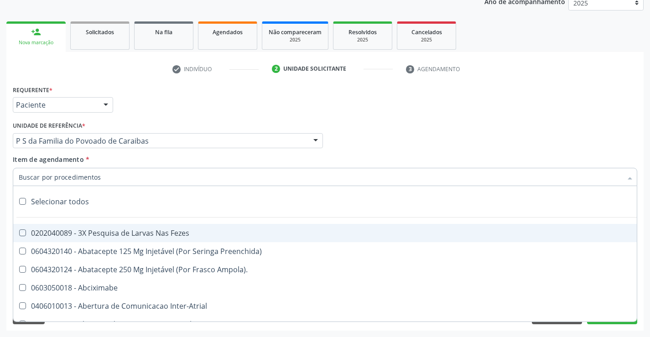
checkbox Osso "true"
checkbox Alternativa "true"
checkbox Terapeutica\) "true"
checkbox Nutricional "true"
checkbox Órgãos "true"
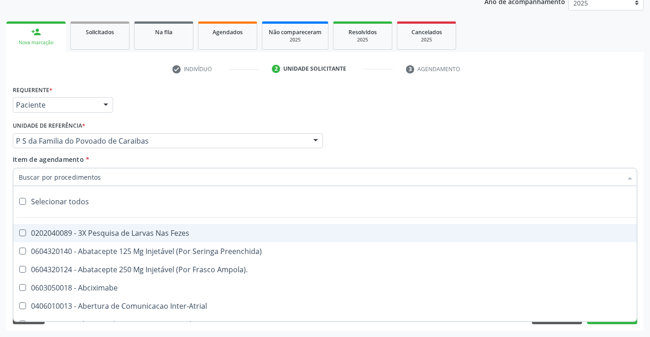
checkbox \(Uaa\)\ "true"
checkbox Terapêuticas\)\ "true"
checkbox Psicossocial "true"
checkbox Paciente\/Mês "true"
checkbox Tonometria "true"
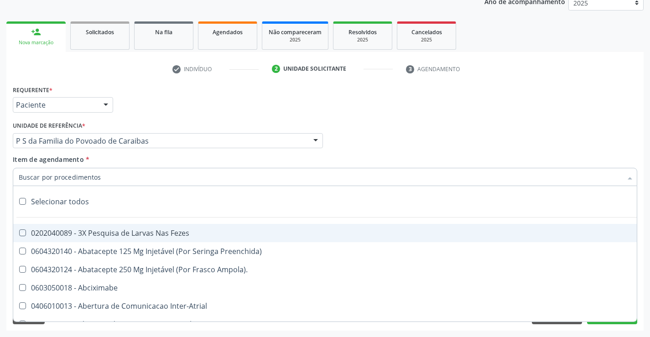
checkbox Biotinidase "true"
checkbox Congênita\ "true"
checkbox Clinico "true"
checkbox Pós-Operatorio "true"
checkbox Genético "true"
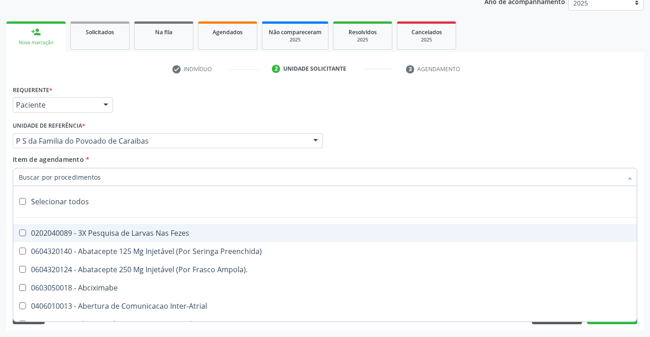
checkbox Preenchida\) "true"
checkbox Rodas "true"
checkbox Quadril "true"
checkbox Tronco "true"
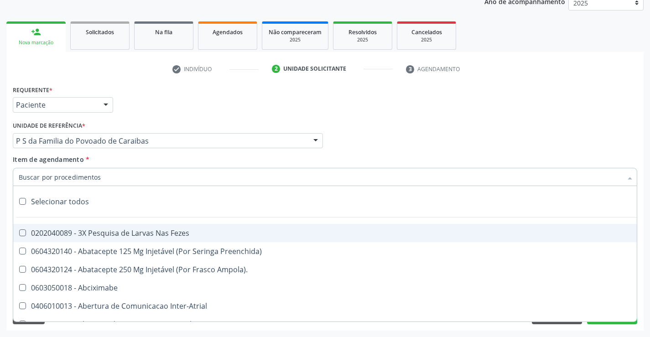
checkbox Locomoção "true"
checkbox Oftalmológica "true"
checkbox Ortopedica "true"
checkbox Dentária "true"
checkbox Rodas "true"
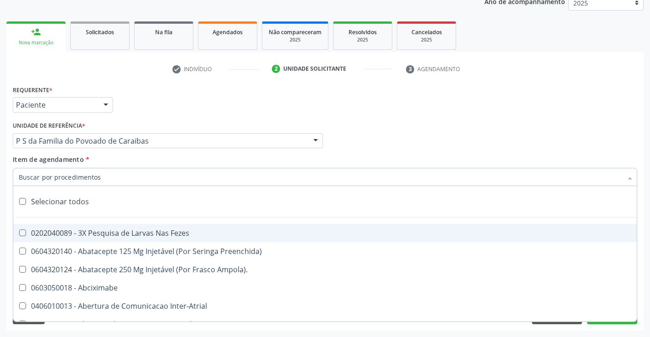
checkbox Rodas "true"
checkbox Adenograma "true"
checkbox Adenoidectomia "true"
checkbox I\) "true"
checkbox Especializada\ "true"
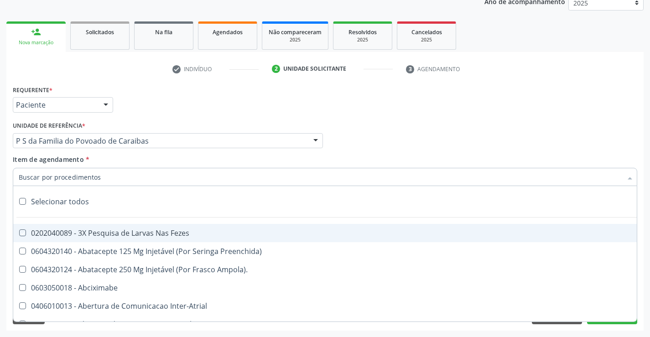
checkbox Paciente\) "true"
checkbox Parenteral\) "true"
checkbox A "true"
checkbox Terapeutica "true"
checkbox Arterial "true"
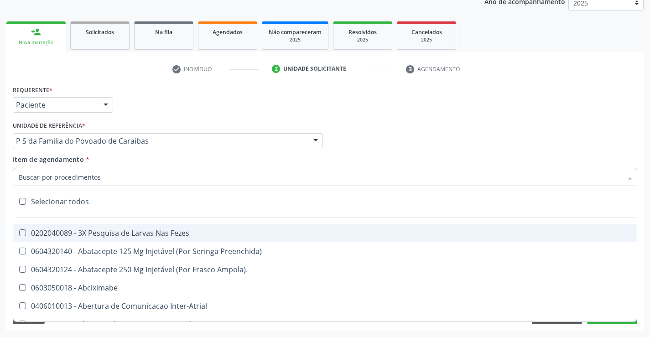
checkbox Transeptal "true"
checkbox Cnrac\) "true"
checkbox S\/Pernoite "true"
checkbox Acompanhante "true"
checkbox Paciente "true"
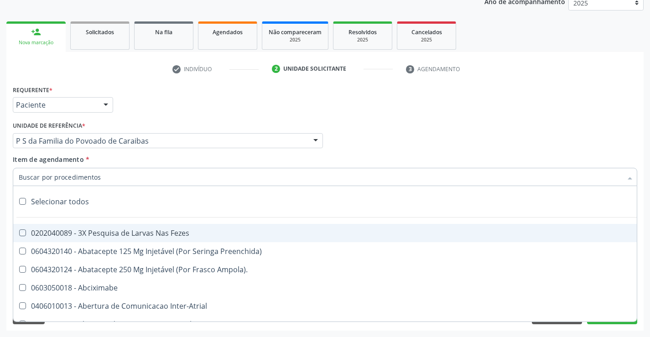
checkbox Cnrac\) "true"
checkbox S\/Pernoite "true"
checkbox Agudizadas "true"
checkbox Oclusal "true"
checkbox Vaginal "true"
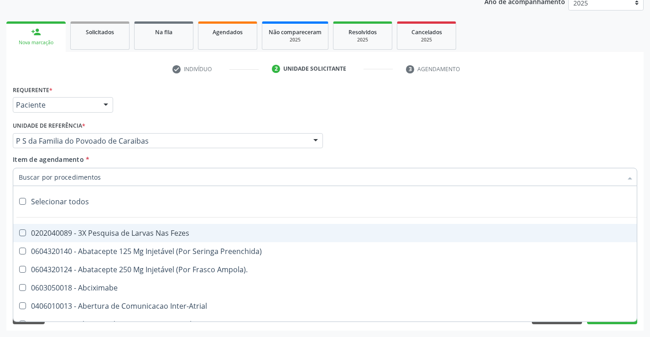
checkbox Ml\) "true"
checkbox Angiografico\) "true"
checkbox Trigemio "true"
checkbox Hepático "true"
checkbox Craniano "true"
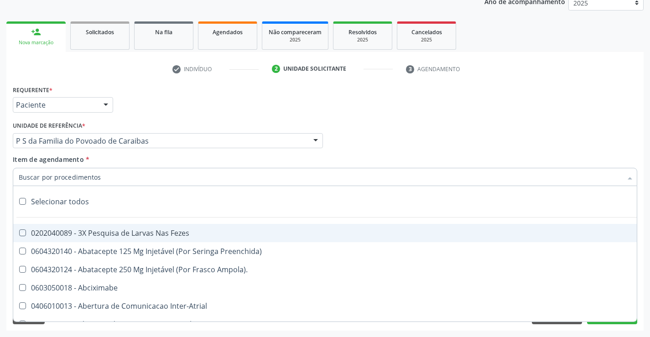
checkbox Capsula\) "true"
checkbox Ampola\) "true"
checkbox Frasco-Ampola\) "true"
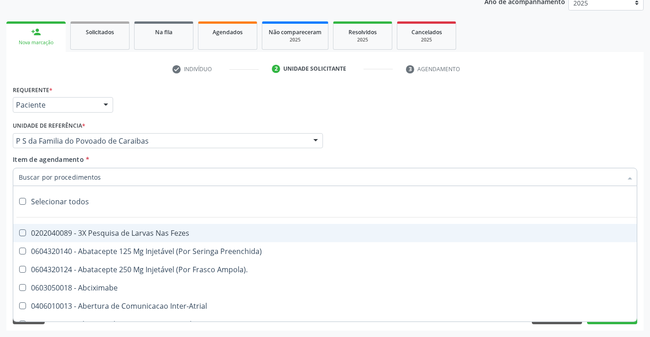
checkbox Frasco-Ampola\) "true"
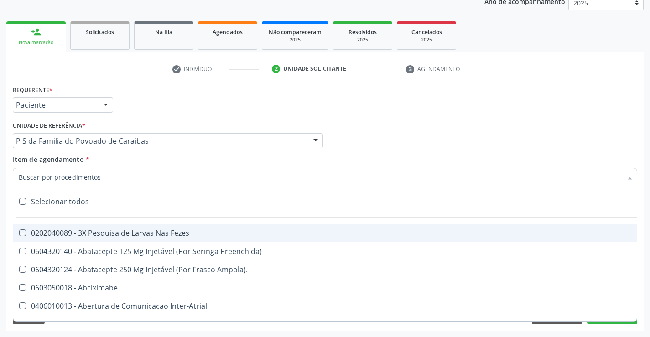
checkbox Frasco-Ampola\) "true"
checkbox Preenchida\) "true"
checkbox Frasco-Ampola\) "true"
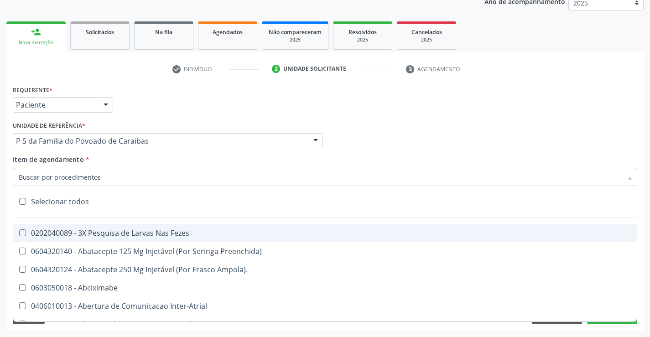
checkbox Ampola\) "true"
checkbox Simples "true"
checkbox Ar "true"
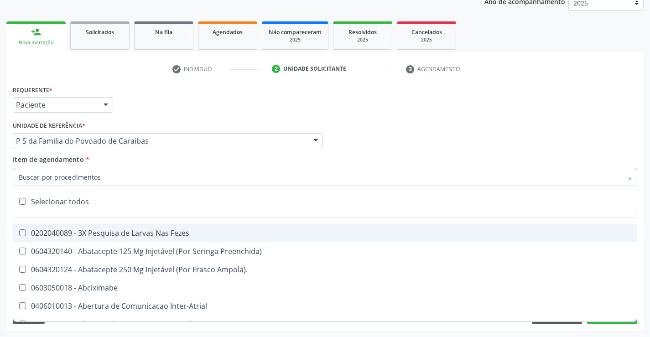
checkbox Miotendinoso "true"
checkbox Pé "true"
checkbox Pé\) "true"
checkbox Columela "true"
checkbox Bucomaxilofacial "true"
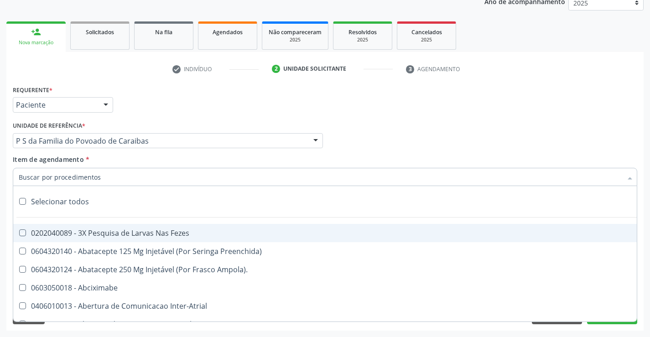
checkbox Ampola\) "true"
checkbox Crâniofacial "true"
checkbox Comprimido\) "true"
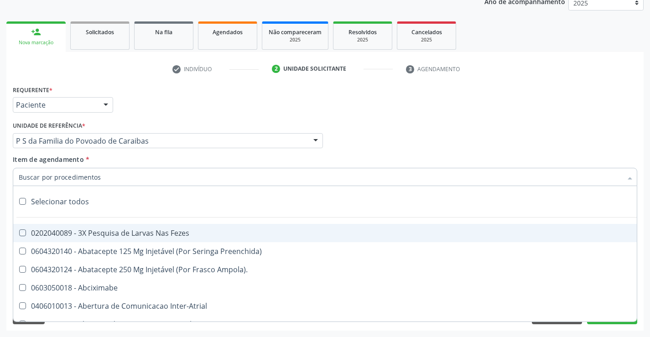
checkbox Revestido\) "true"
checkbox Amigdalectomia "true"
checkbox Adenoidectomia "true"
checkbox Amniocentese "true"
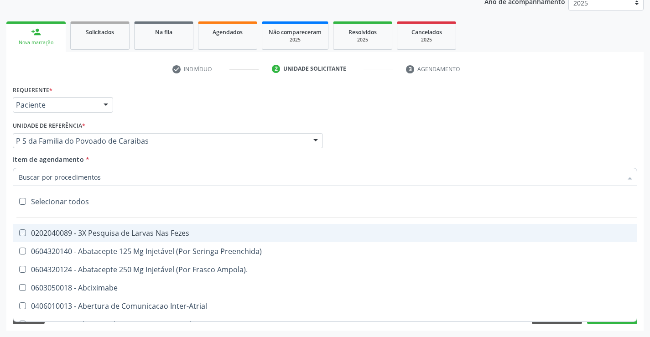
checkbox Amnioscopia "true"
checkbox Pulmonares "true"
checkbox Esquerdo "true"
checkbox Adolescente\) "true"
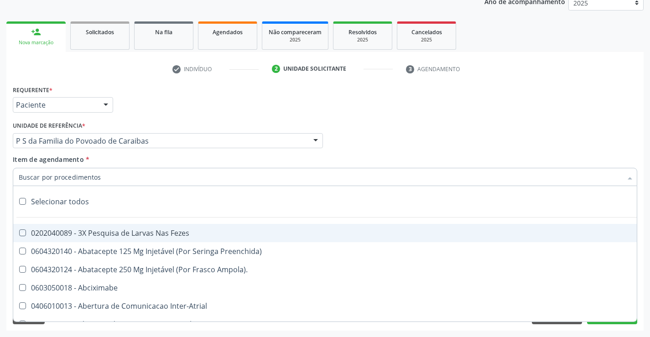
checkbox Inferiores "true"
checkbox Oncologia "true"
checkbox Tarso "true"
checkbox Oncologia "true"
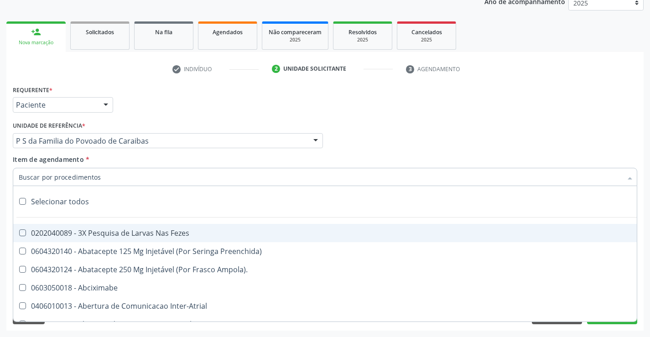
checkbox Reto "true"
checkbox Oncologia "true"
checkbox Reto "true"
checkbox Penis "true"
checkbox Oncologia "true"
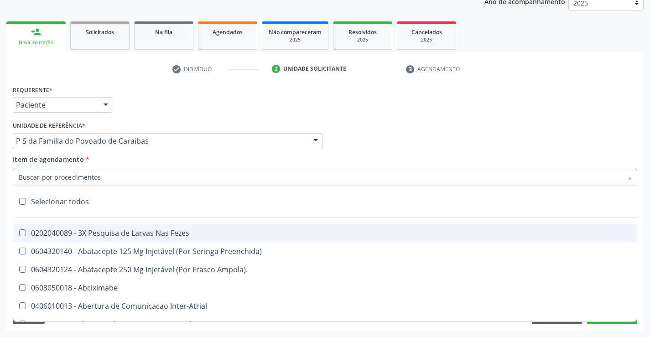
checkbox Dedo "true"
checkbox Superiores "true"
checkbox Punho "true"
checkbox Oncologia "true"
checkbox Normal "true"
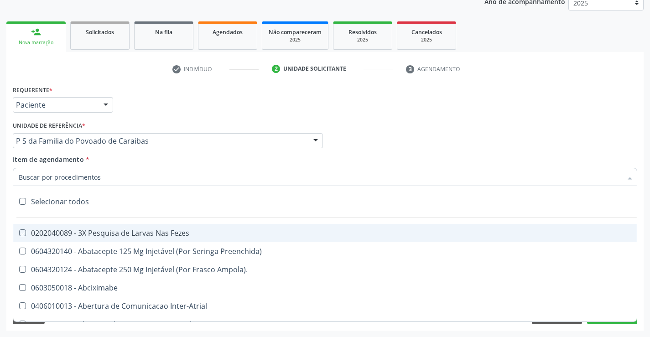
checkbox Voz "true"
checkbox Agua "true"
checkbox Solo "true"
checkbox Urina "true"
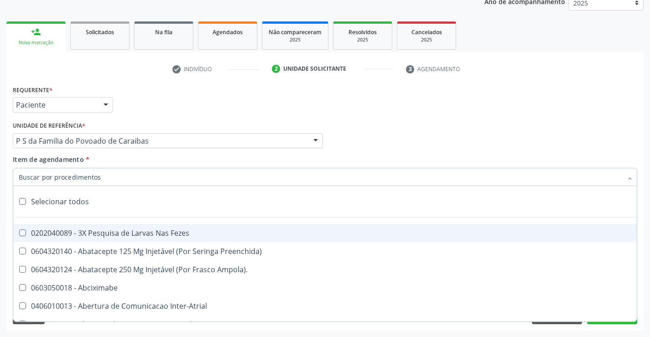
checkbox Agua "true"
checkbox Pesados "true"
checkbox Pesticidas "true"
checkbox Bileo-Digestiva "true"
checkbox Oncologia "true"
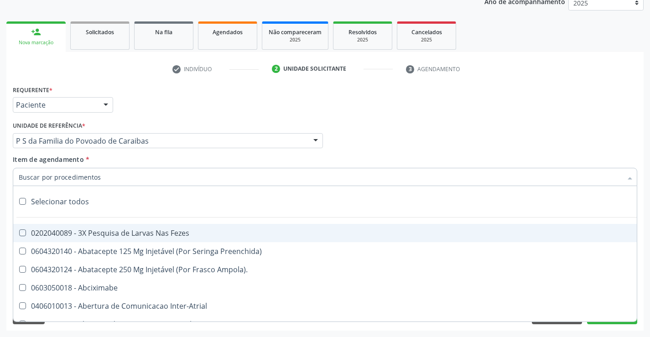
checkbox Bidirecional "true"
checkbox Adolescente\) "true"
checkbox Total "true"
checkbox Central "true"
checkbox Linfovenosa "true"
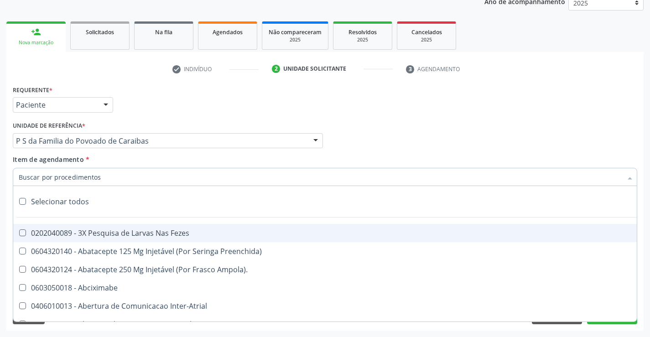
checkbox Porto-Cava "true"
checkbox Cec "true"
checkbox Adolescente\) "true"
checkbox Sistemico-Pulmonar "true"
checkbox Adolescente\) "true"
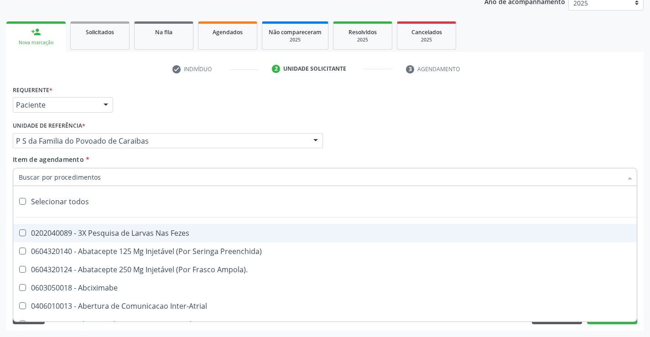
checkbox Intracraniana "true"
checkbox Ancora "true"
checkbox Ponteiras\ "true"
checkbox Valvular "true"
checkbox Geral "true"
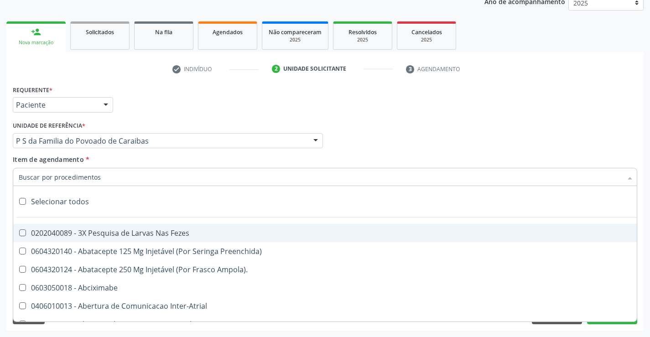
checkbox Cesariana "true"
checkbox Risco "true"
checkbox Regional "true"
checkbox Toraco-Abdominal "true"
checkbox Infra-Renal "true"
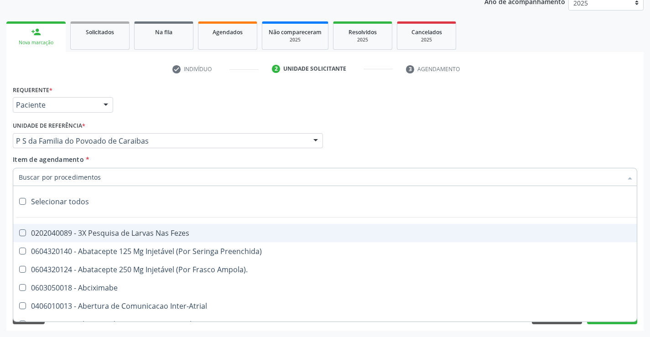
checkbox Oncologia "true"
checkbox Vasos\) "true"
checkbox Aortico "true"
checkbox Supra-Aorticos "true"
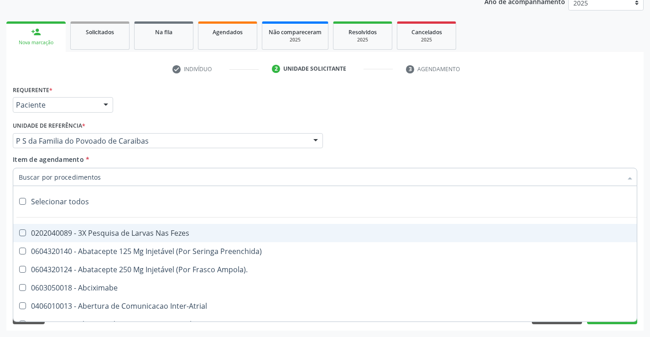
checkbox Coronariana "true"
checkbox Stents "true"
checkbox Stent "true"
checkbox Primária "true"
checkbox Vaso-Espasmo "true"
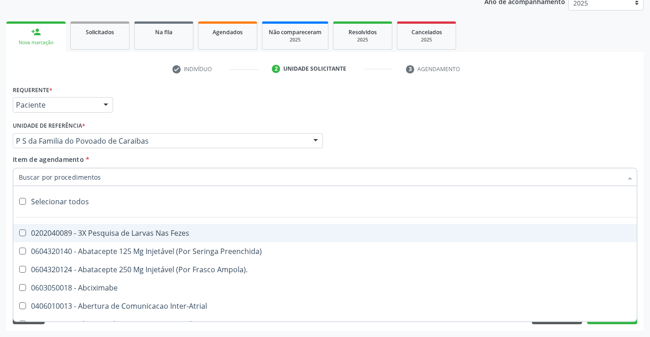
checkbox Stent\) "true"
checkbox Renais "true"
checkbox Recoberto "true"
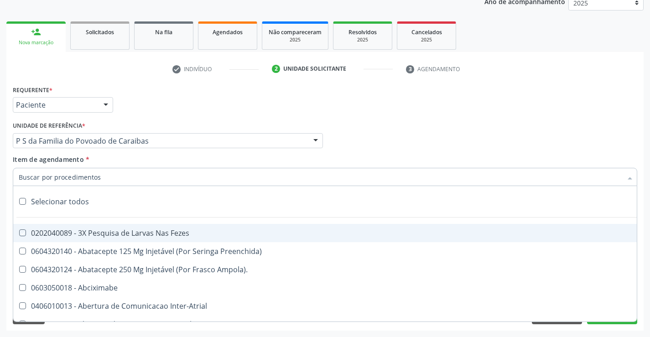
checkbox Recoberto\) "true"
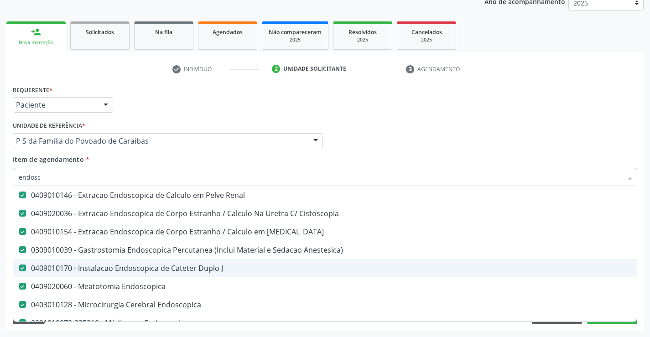
scroll to position [137, 0]
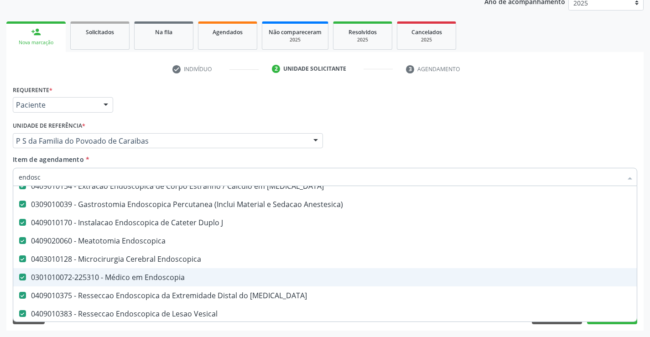
click at [186, 278] on div "0301010072-225310 - Médico em Endoscopia" at bounding box center [325, 276] width 612 height 7
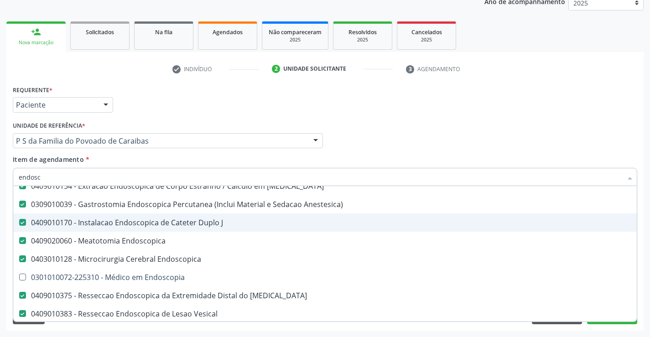
click at [591, 104] on div "Requerente * Paciente Profissional de Saúde Paciente Nenhum resultado encontrad…" at bounding box center [324, 101] width 629 height 36
click at [530, 126] on div "Profissional Solicitante Por favor, selecione a Unidade de Atendimento primeiro…" at bounding box center [324, 137] width 629 height 36
click at [181, 117] on div "0303070013 - Dilatacao de Esofago C/ Ogivas Sob Visao Endoscopica (Por Sessao)" at bounding box center [325, 112] width 612 height 7
click at [78, 117] on div "0303070013 - Dilatacao de Esofago C/ Ogivas Sob Visao Endoscopica (Por Sessao)" at bounding box center [325, 112] width 612 height 7
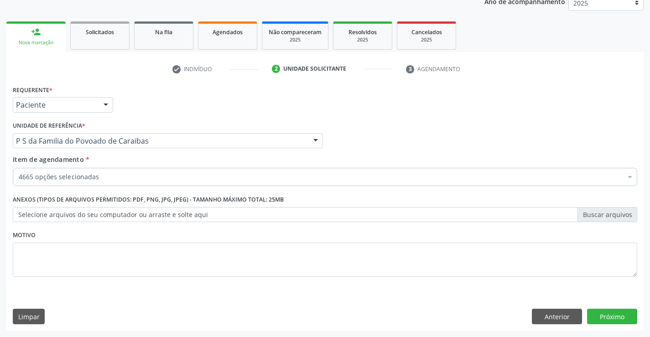
scroll to position [0, 0]
click at [124, 169] on div "4665 opções selecionadas" at bounding box center [325, 177] width 624 height 18
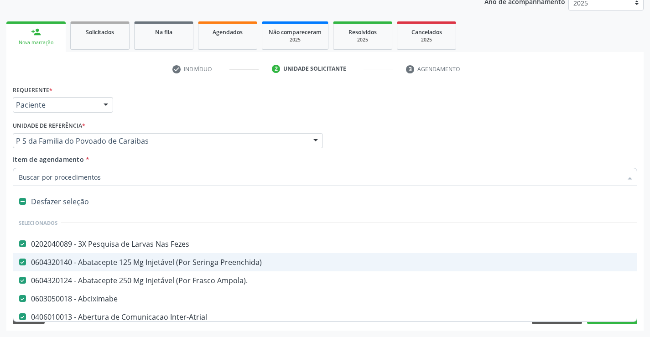
click at [114, 178] on input "Item de agendamento *" at bounding box center [320, 177] width 603 height 18
click at [44, 201] on div "Desfazer seleção" at bounding box center [373, 201] width 721 height 18
click at [55, 177] on input "Item de agendamento *" at bounding box center [320, 177] width 603 height 18
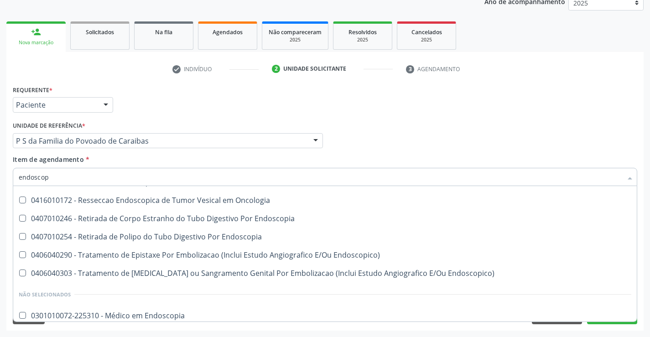
scroll to position [296, 0]
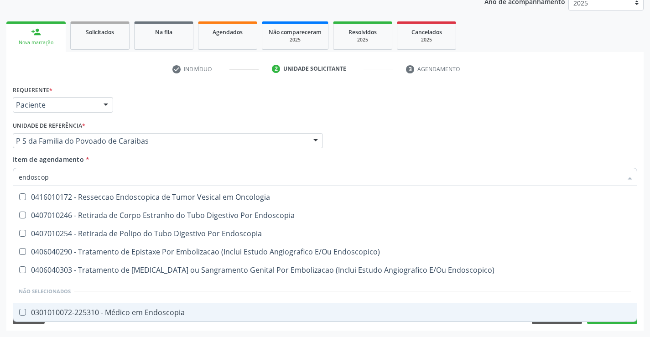
click at [164, 310] on div "0301010072-225310 - Médico em Endoscopia" at bounding box center [325, 312] width 612 height 7
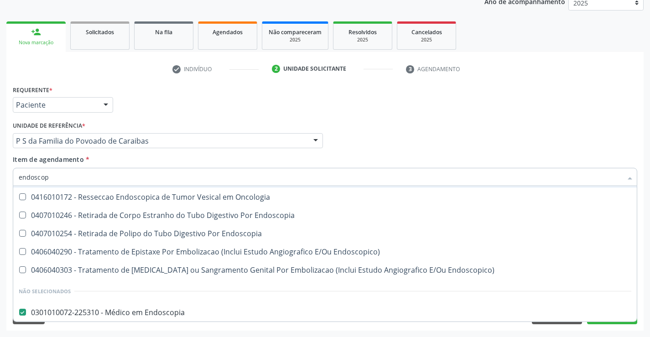
click at [537, 127] on div "Profissional Solicitante Por favor, selecione a Unidade de Atendimento primeiro…" at bounding box center [324, 137] width 629 height 36
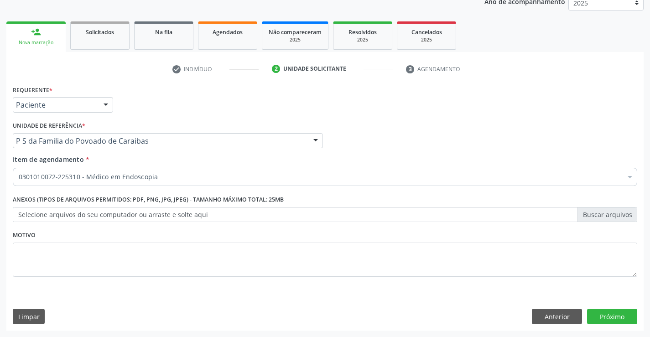
scroll to position [0, 0]
click at [609, 320] on button "Próximo" at bounding box center [612, 316] width 50 height 15
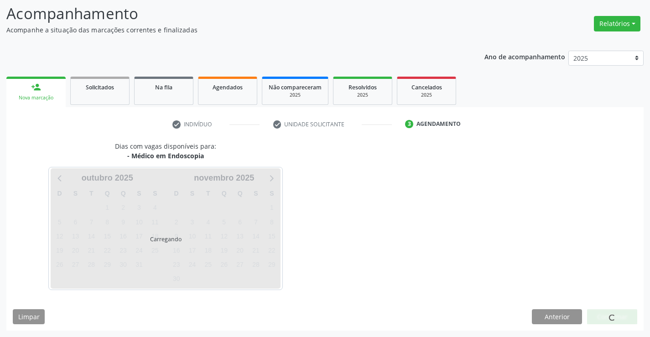
scroll to position [87, 0]
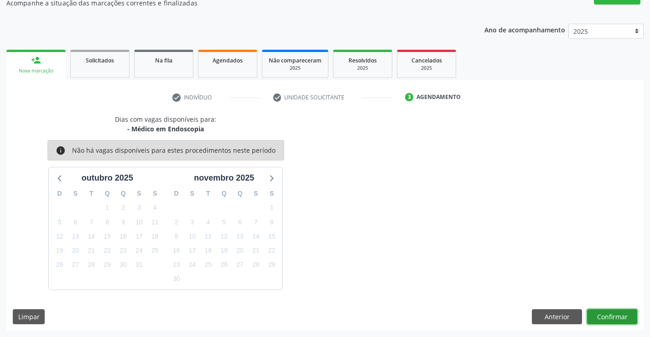
click at [609, 320] on button "Confirmar" at bounding box center [612, 316] width 50 height 15
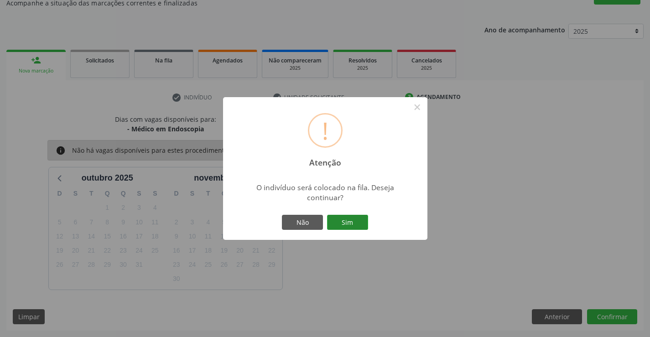
click at [346, 218] on button "Sim" at bounding box center [347, 222] width 41 height 15
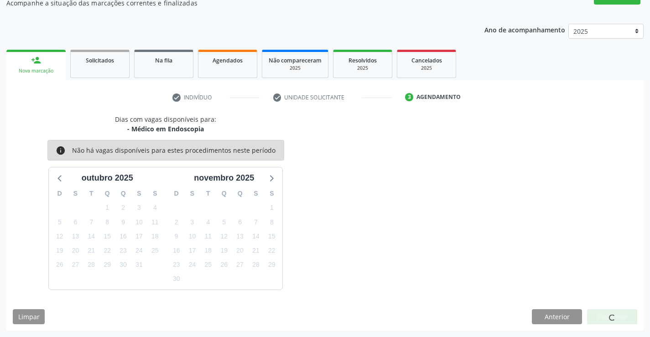
scroll to position [0, 0]
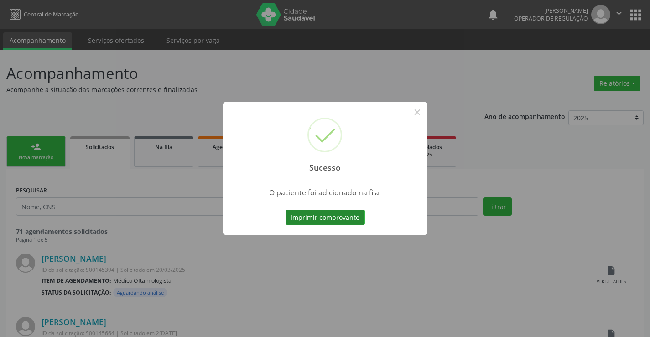
click at [348, 216] on button "Imprimir comprovante" at bounding box center [324, 217] width 79 height 15
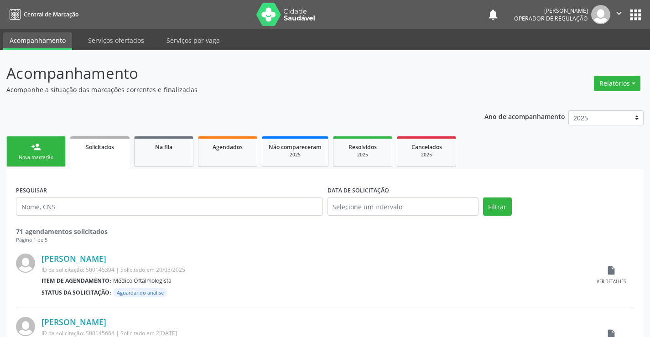
click at [26, 153] on link "person_add Nova marcação" at bounding box center [35, 151] width 59 height 31
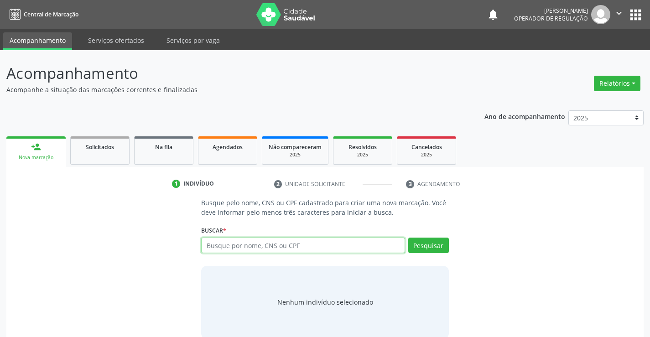
click at [247, 251] on input "text" at bounding box center [302, 244] width 203 height 15
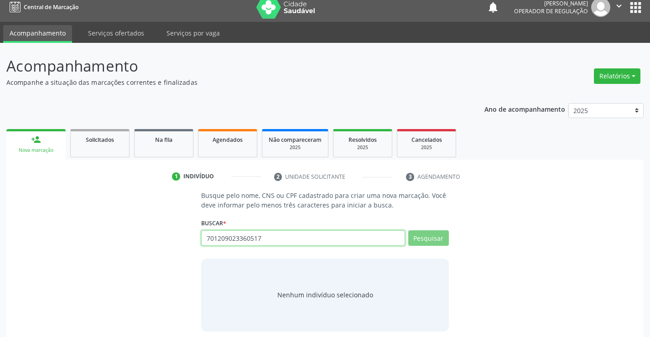
scroll to position [15, 0]
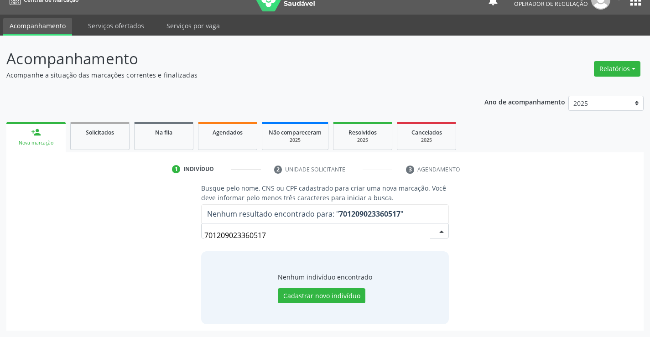
drag, startPoint x: 282, startPoint y: 232, endPoint x: 178, endPoint y: 243, distance: 104.5
click at [179, 243] on div "Busque pelo nome, CNS ou CPF cadastrado para criar uma nova marcação. Você deve…" at bounding box center [325, 253] width 624 height 140
drag, startPoint x: 200, startPoint y: 235, endPoint x: 150, endPoint y: 237, distance: 49.7
click at [150, 237] on div "Busque pelo nome, CNS ou CPF cadastrado para criar uma nova marcação. Você deve…" at bounding box center [325, 253] width 624 height 140
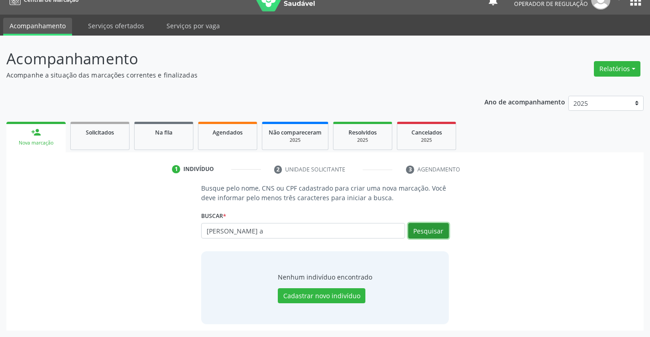
click at [440, 226] on button "Pesquisar" at bounding box center [428, 230] width 41 height 15
click at [281, 226] on input "maria de fatima a" at bounding box center [302, 230] width 203 height 15
click at [422, 227] on button "Pesquisar" at bounding box center [428, 230] width 41 height 15
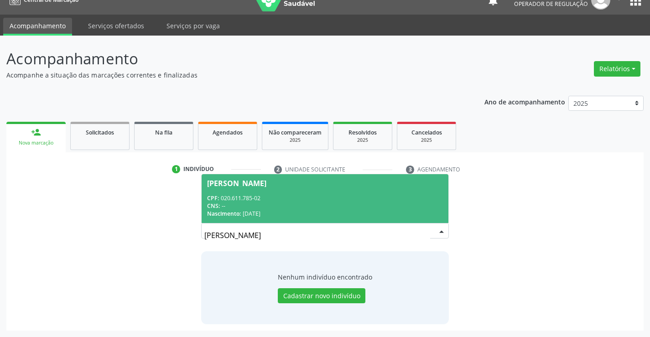
click at [274, 195] on div "CPF: 020.611.785-02" at bounding box center [324, 198] width 235 height 8
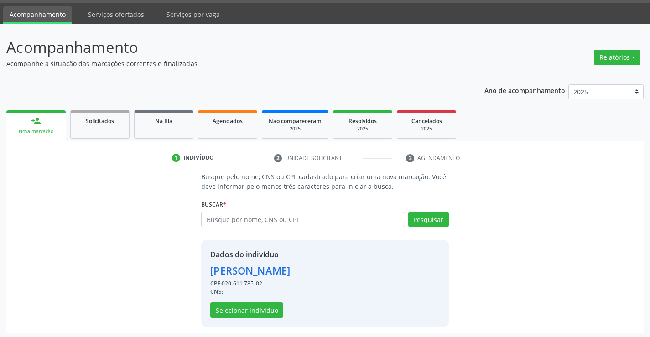
scroll to position [29, 0]
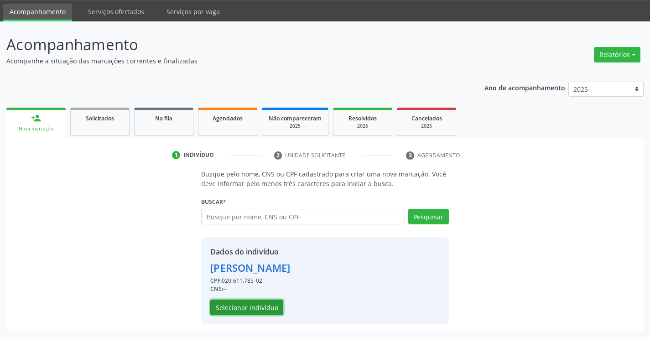
click at [248, 311] on button "Selecionar indivíduo" at bounding box center [246, 306] width 73 height 15
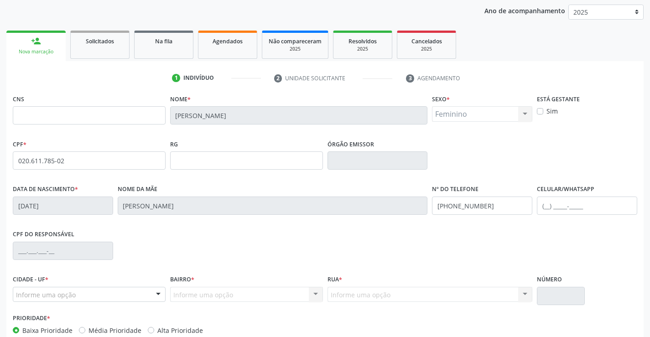
scroll to position [120, 0]
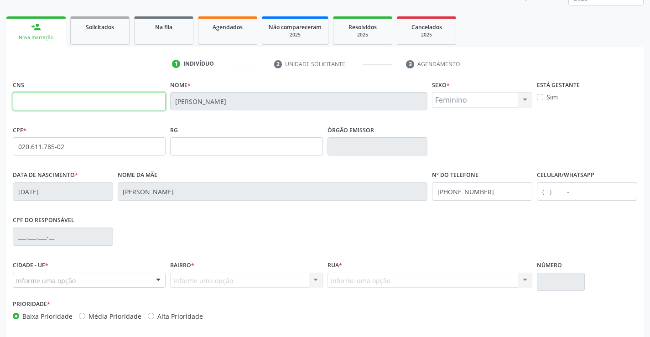
drag, startPoint x: 67, startPoint y: 96, endPoint x: 245, endPoint y: 169, distance: 192.3
click at [67, 96] on input "text" at bounding box center [89, 101] width 153 height 18
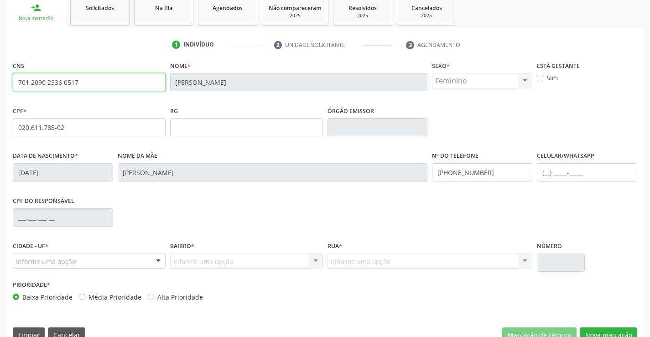
scroll to position [157, 0]
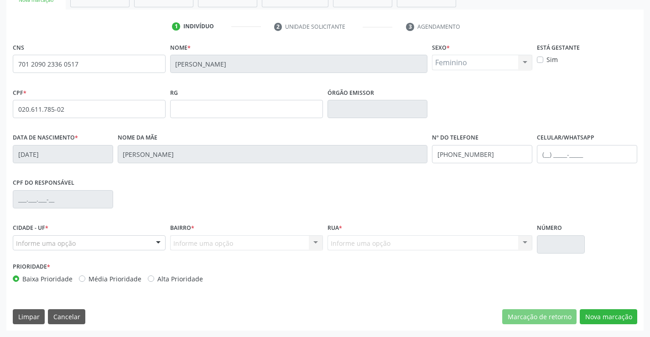
click at [151, 243] on div at bounding box center [158, 243] width 14 height 15
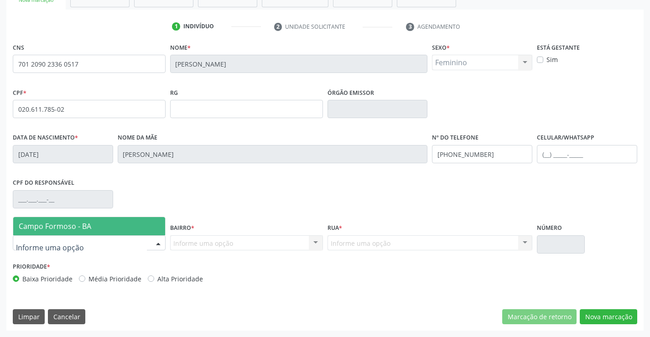
click at [76, 227] on span "Campo Formoso - BA" at bounding box center [55, 226] width 72 height 10
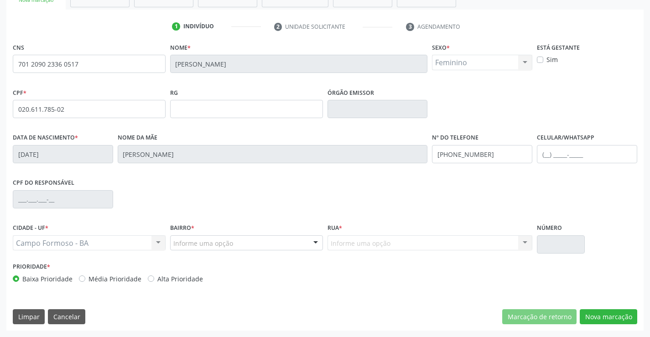
click at [308, 242] on div "Informe uma opção CENTRO BAIRRO [GEOGRAPHIC_DATA] zona rural [GEOGRAPHIC_DATA] …" at bounding box center [246, 242] width 153 height 15
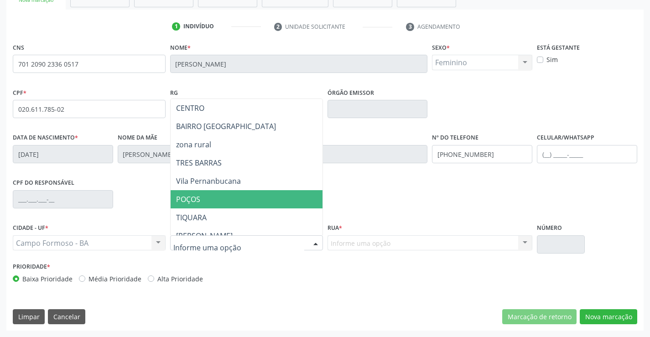
click at [212, 199] on span "POÇOS" at bounding box center [268, 199] width 197 height 18
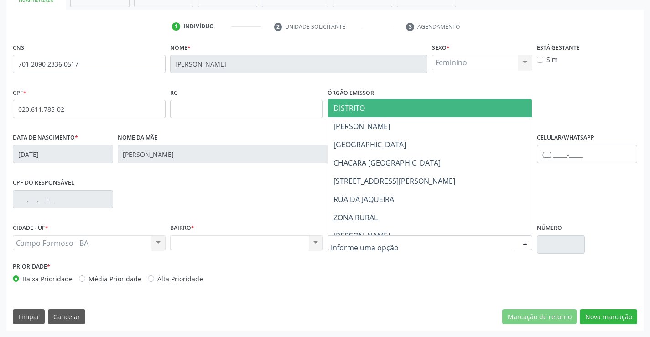
click at [395, 242] on div at bounding box center [429, 242] width 205 height 15
click at [368, 109] on span "DISTRITO" at bounding box center [430, 108] width 204 height 18
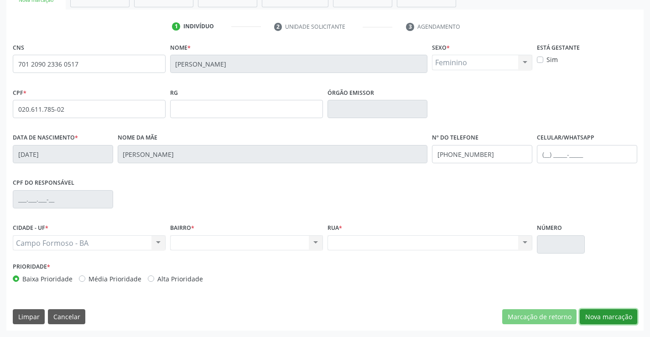
click at [613, 320] on button "Nova marcação" at bounding box center [607, 316] width 57 height 15
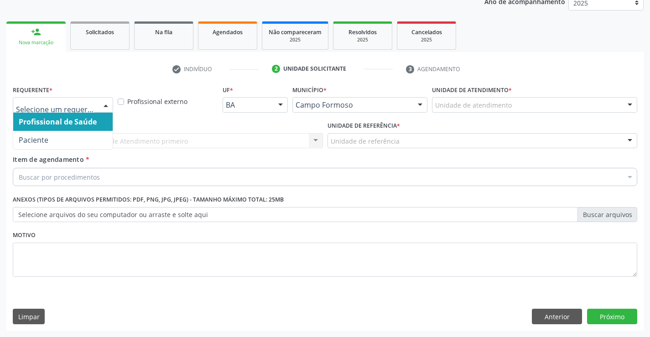
click at [103, 102] on div at bounding box center [106, 105] width 14 height 15
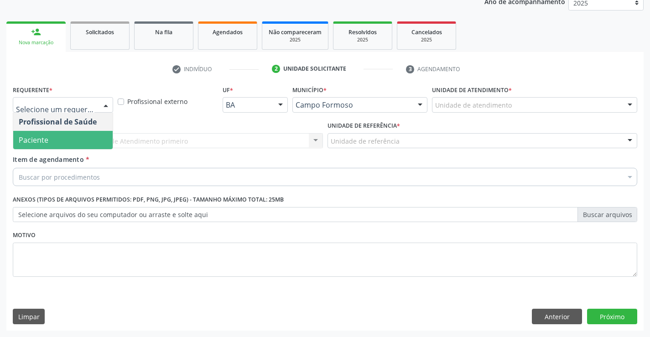
click at [59, 138] on span "Paciente" at bounding box center [62, 140] width 99 height 18
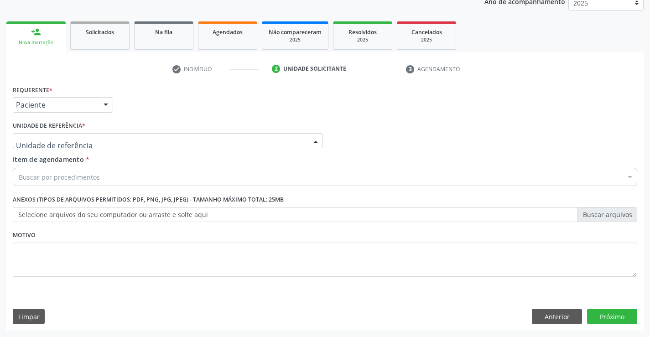
click at [84, 139] on div at bounding box center [168, 140] width 310 height 15
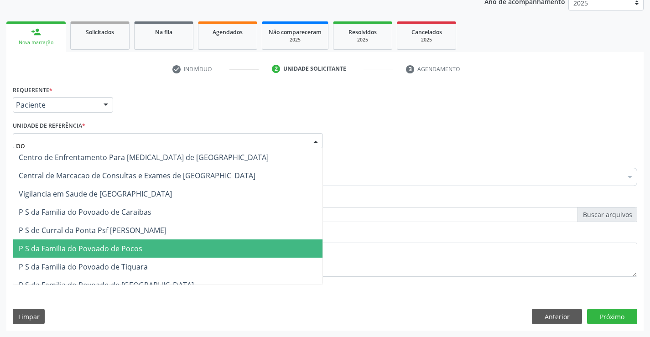
click at [150, 247] on span "P S da Familia do Povoado de Pocos" at bounding box center [167, 248] width 309 height 18
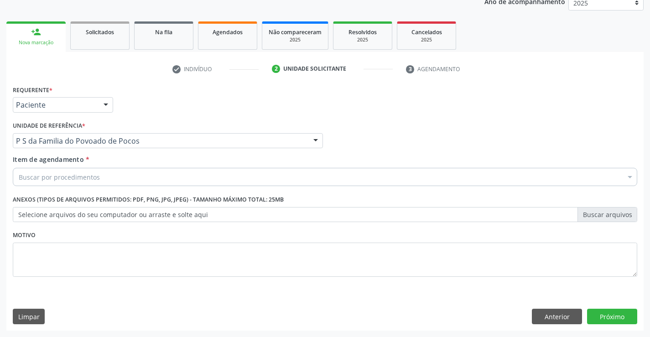
click at [122, 175] on div "Buscar por procedimentos" at bounding box center [325, 177] width 624 height 18
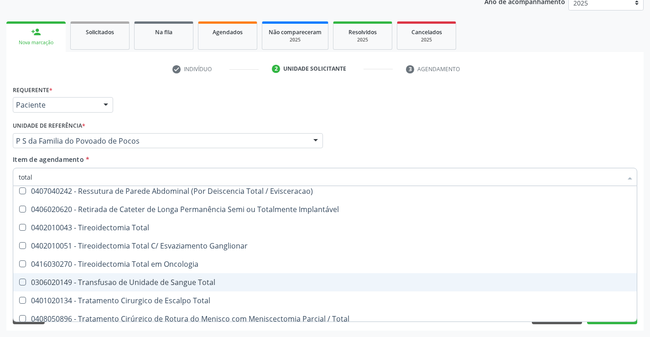
scroll to position [1487, 0]
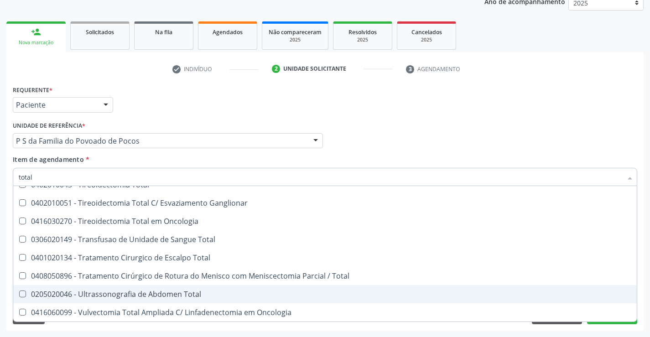
click at [155, 294] on div "0205020046 - Ultrassonografia de Abdomen Total" at bounding box center [325, 293] width 612 height 7
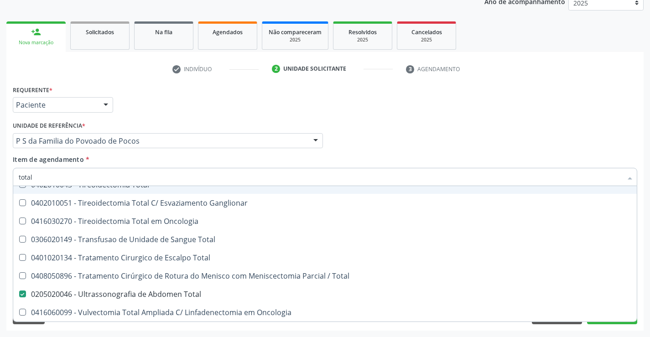
click at [504, 121] on div "Profissional Solicitante Por favor, selecione a Unidade de Atendimento primeiro…" at bounding box center [324, 137] width 629 height 36
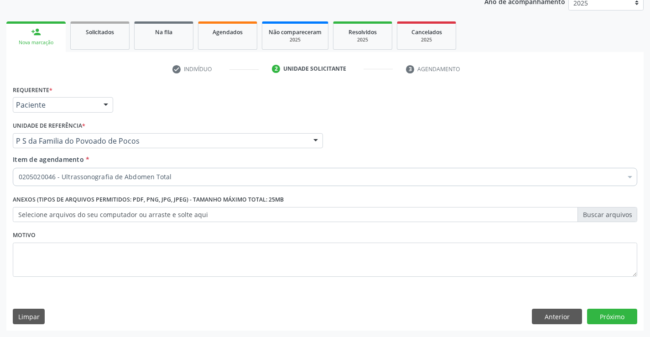
scroll to position [0, 0]
click at [610, 315] on button "Próximo" at bounding box center [612, 316] width 50 height 15
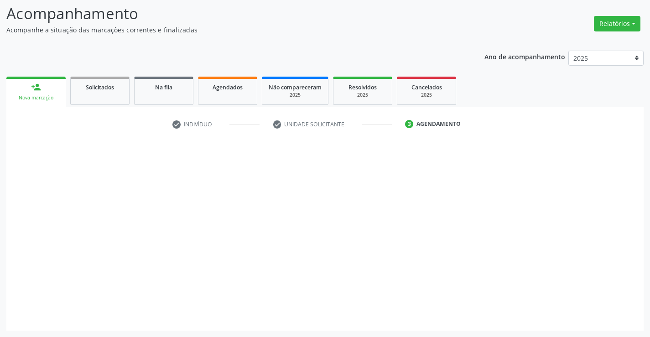
scroll to position [60, 0]
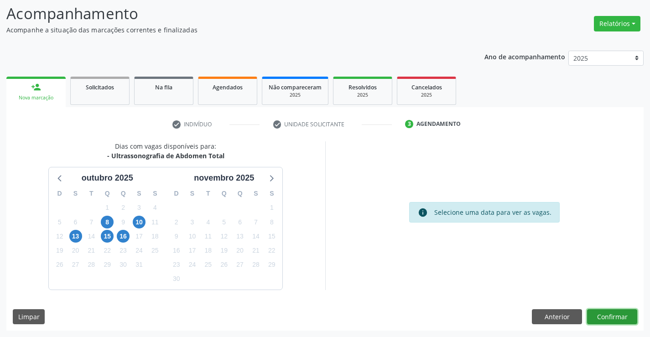
click at [610, 315] on button "Confirmar" at bounding box center [612, 316] width 50 height 15
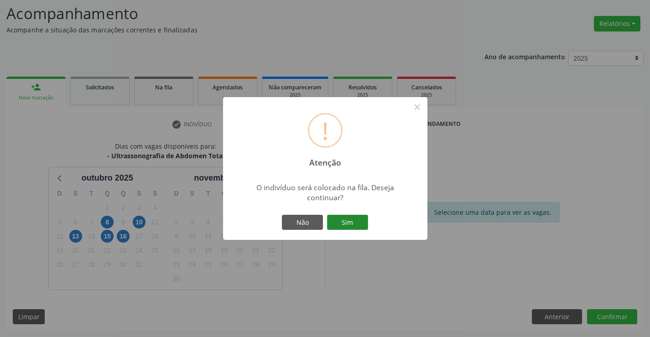
click at [351, 222] on button "Sim" at bounding box center [347, 222] width 41 height 15
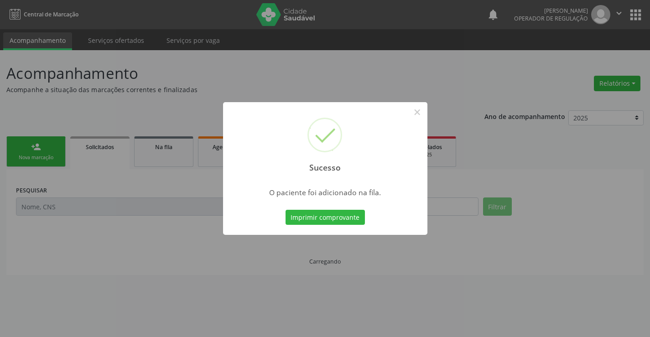
scroll to position [0, 0]
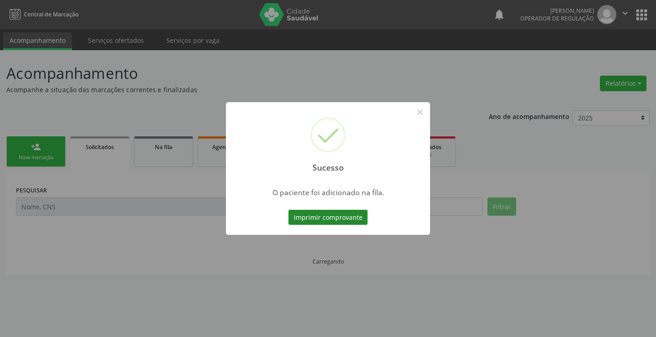
click at [343, 212] on button "Imprimir comprovante" at bounding box center [328, 217] width 79 height 15
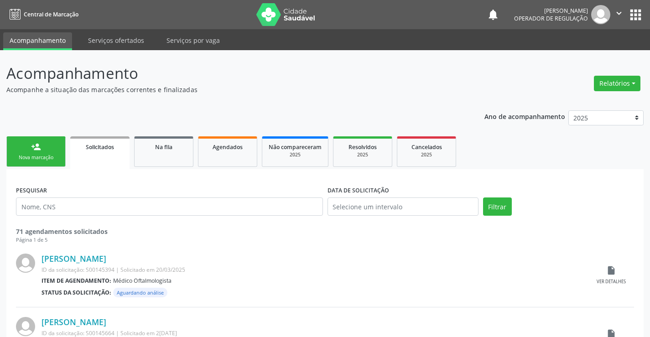
click at [37, 157] on div "Nova marcação" at bounding box center [36, 157] width 46 height 7
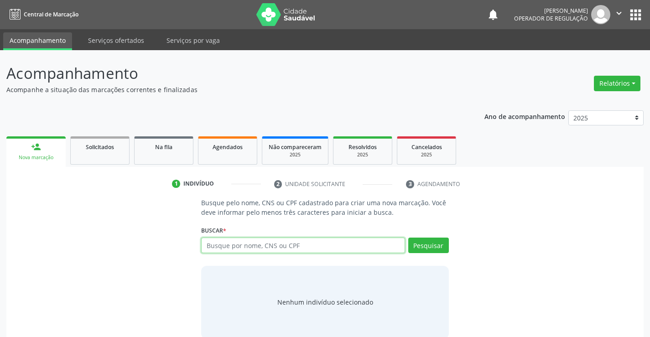
click at [223, 243] on input "text" at bounding box center [302, 244] width 203 height 15
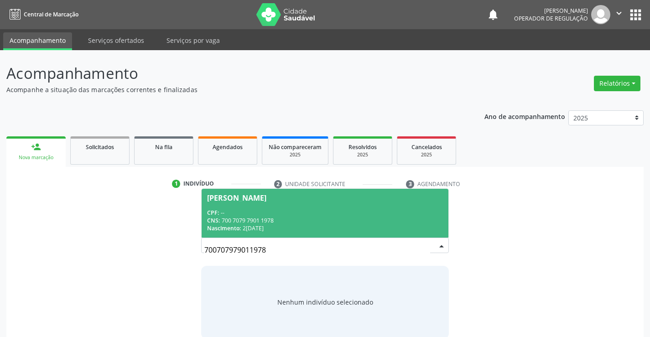
click at [253, 214] on div "CPF: --" at bounding box center [324, 213] width 235 height 8
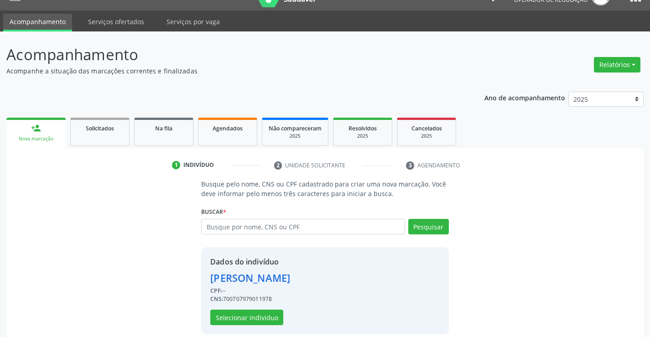
scroll to position [29, 0]
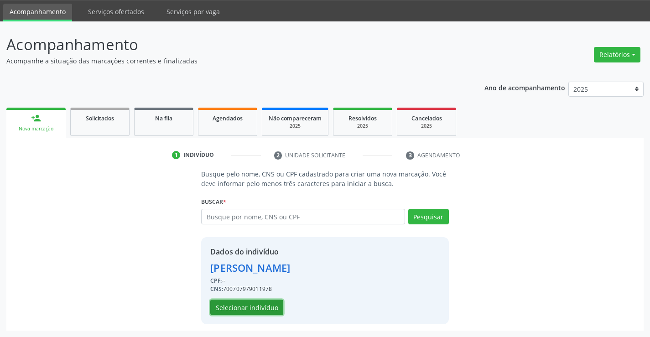
click at [248, 307] on button "Selecionar indivíduo" at bounding box center [246, 306] width 73 height 15
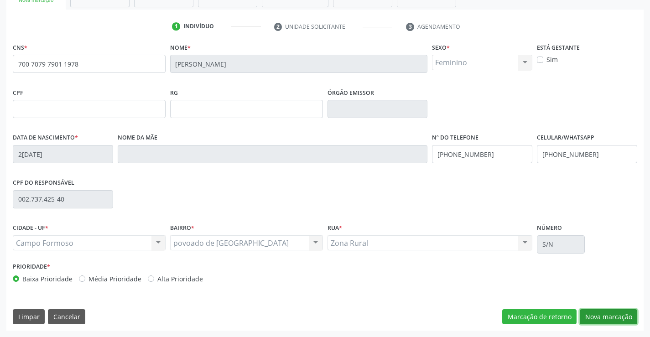
click at [613, 312] on button "Nova marcação" at bounding box center [607, 316] width 57 height 15
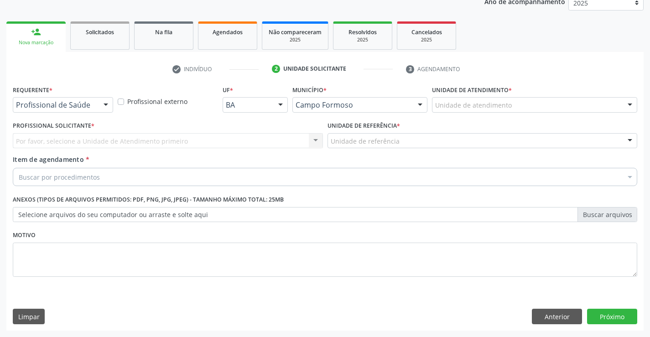
scroll to position [115, 0]
click at [102, 107] on div at bounding box center [106, 105] width 14 height 15
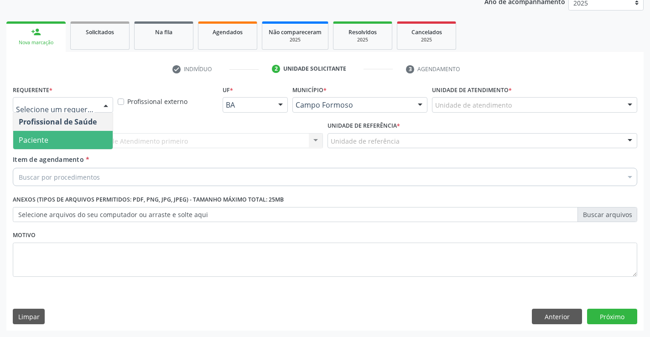
click at [69, 143] on span "Paciente" at bounding box center [62, 140] width 99 height 18
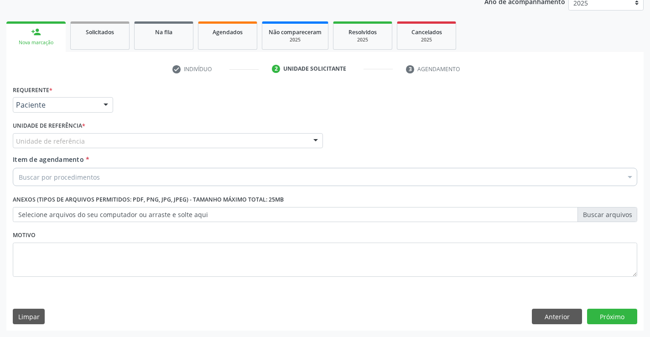
click at [118, 137] on div "Unidade de referência" at bounding box center [168, 140] width 310 height 15
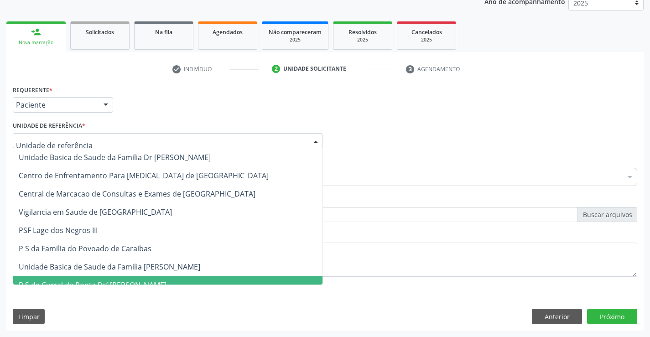
click at [151, 269] on span "Unidade Basica de Saude da Familia [PERSON_NAME]" at bounding box center [109, 267] width 181 height 10
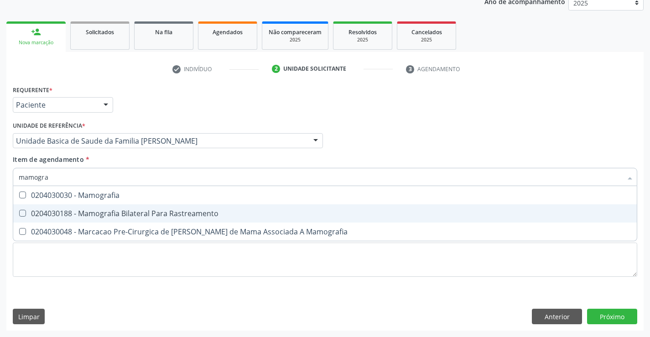
click at [78, 215] on div "0204030188 - Mamografia Bilateral Para Rastreamento" at bounding box center [325, 213] width 612 height 7
click at [612, 318] on div "Requerente * Paciente Profissional de Saúde Paciente Nenhum resultado encontrad…" at bounding box center [324, 207] width 637 height 248
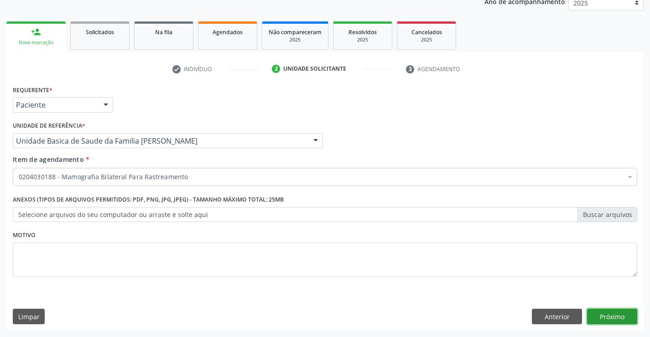
click at [616, 316] on button "Próximo" at bounding box center [612, 316] width 50 height 15
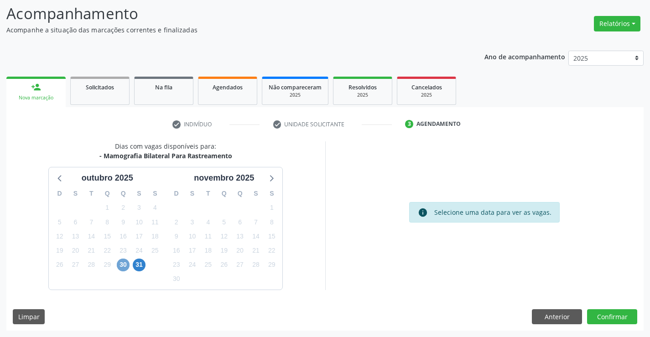
click at [125, 265] on span "30" at bounding box center [123, 264] width 13 height 13
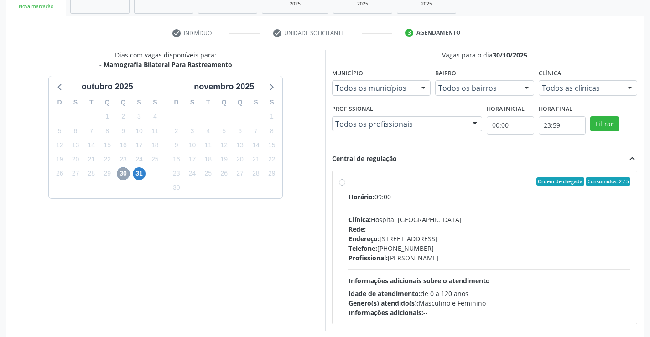
scroll to position [191, 0]
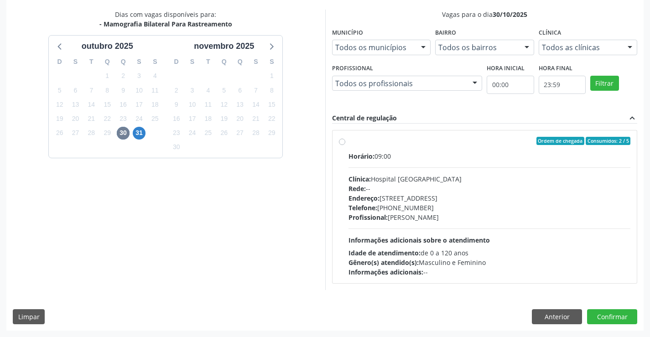
click at [522, 241] on div "Horário: 09:00 Clínica: Hospital Sao Francisco Rede: -- Endereço: Blocos, nº 25…" at bounding box center [489, 213] width 282 height 125
click at [345, 145] on input "Ordem de chegada Consumidos: 2 / 5 Horário: 09:00 Clínica: Hospital Sao Francis…" at bounding box center [342, 141] width 6 height 8
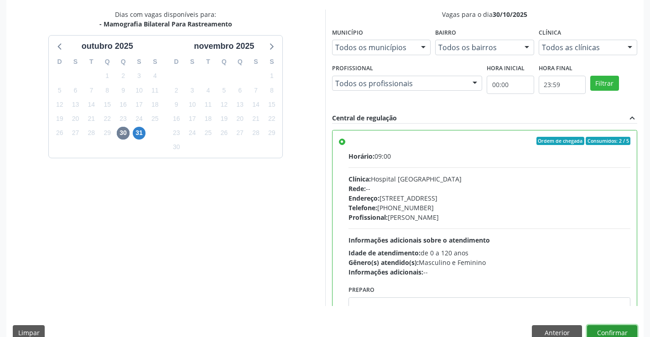
click at [593, 330] on button "Confirmar" at bounding box center [612, 332] width 50 height 15
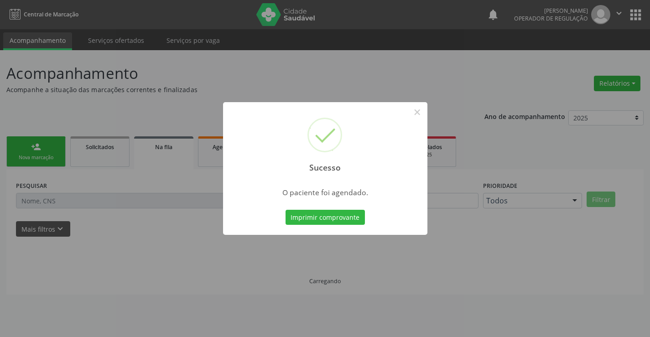
scroll to position [0, 0]
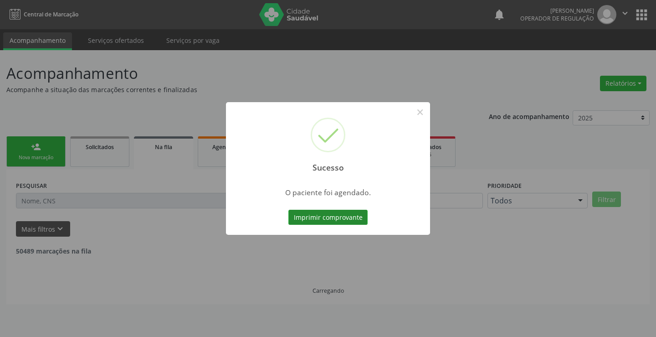
click at [321, 213] on button "Imprimir comprovante" at bounding box center [328, 217] width 79 height 15
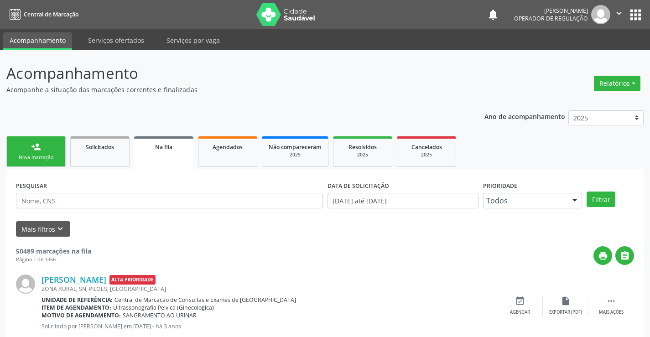
drag, startPoint x: 624, startPoint y: 15, endPoint x: 620, endPoint y: 16, distance: 4.6
click at [622, 15] on button "" at bounding box center [618, 14] width 17 height 19
click at [581, 54] on link "Sair" at bounding box center [595, 55] width 63 height 13
